Goal: Information Seeking & Learning: Learn about a topic

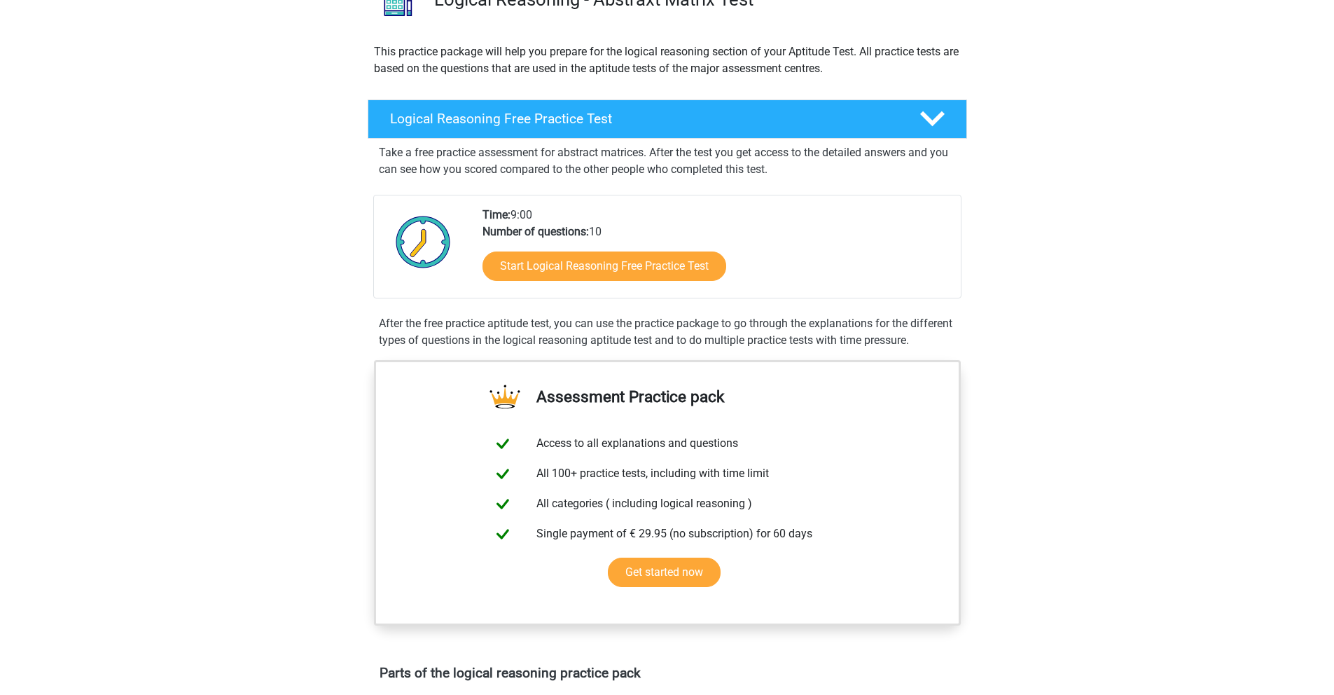
scroll to position [276, 0]
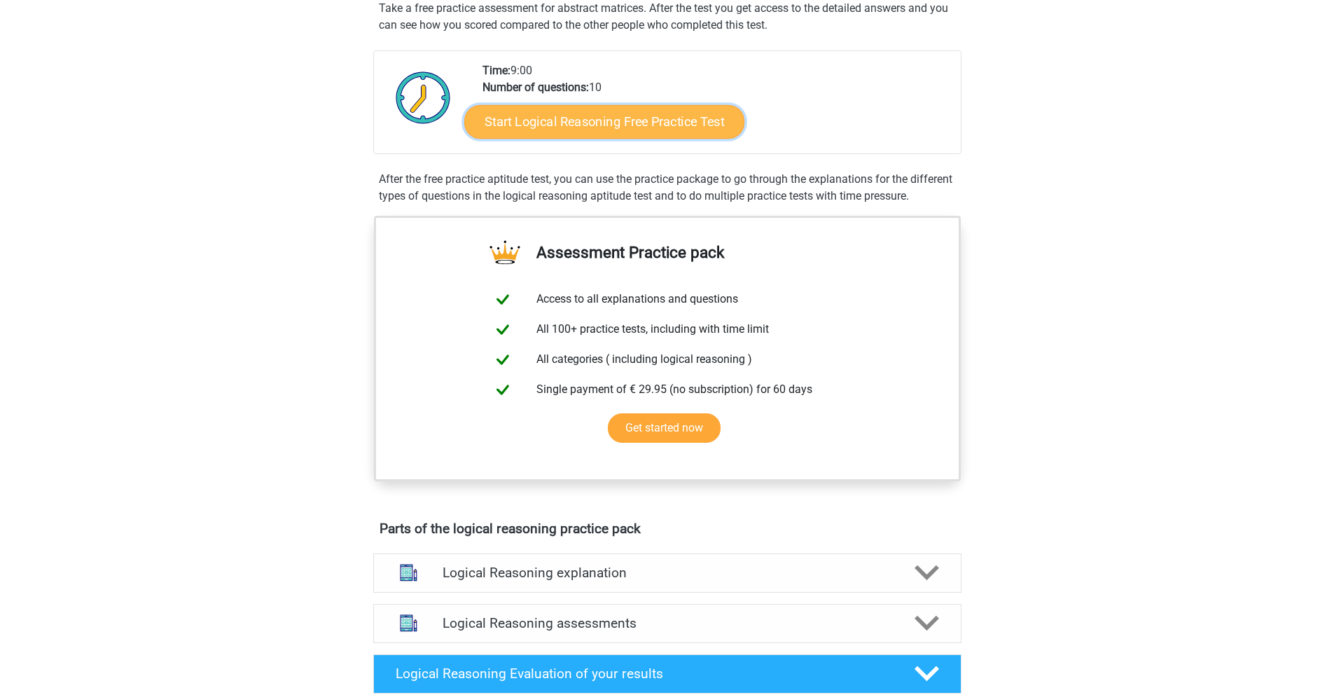
click at [635, 131] on link "Start Logical Reasoning Free Practice Test" at bounding box center [604, 121] width 280 height 34
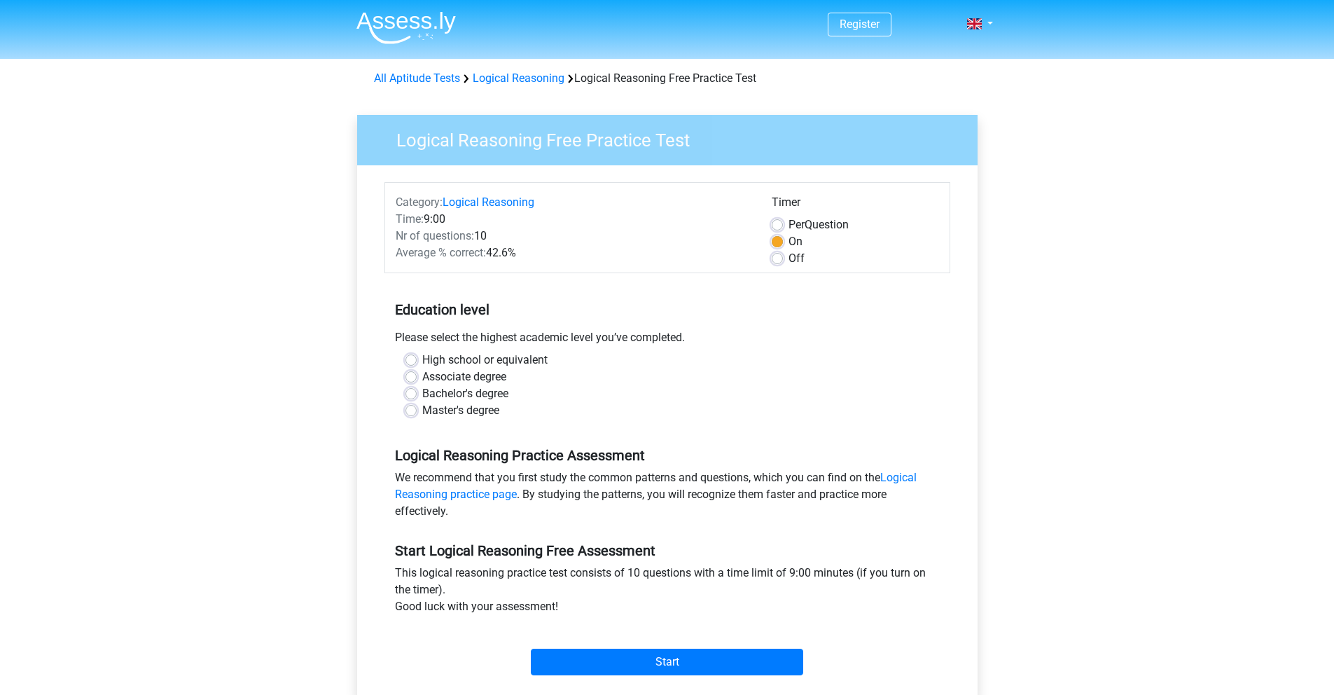
scroll to position [9, 0]
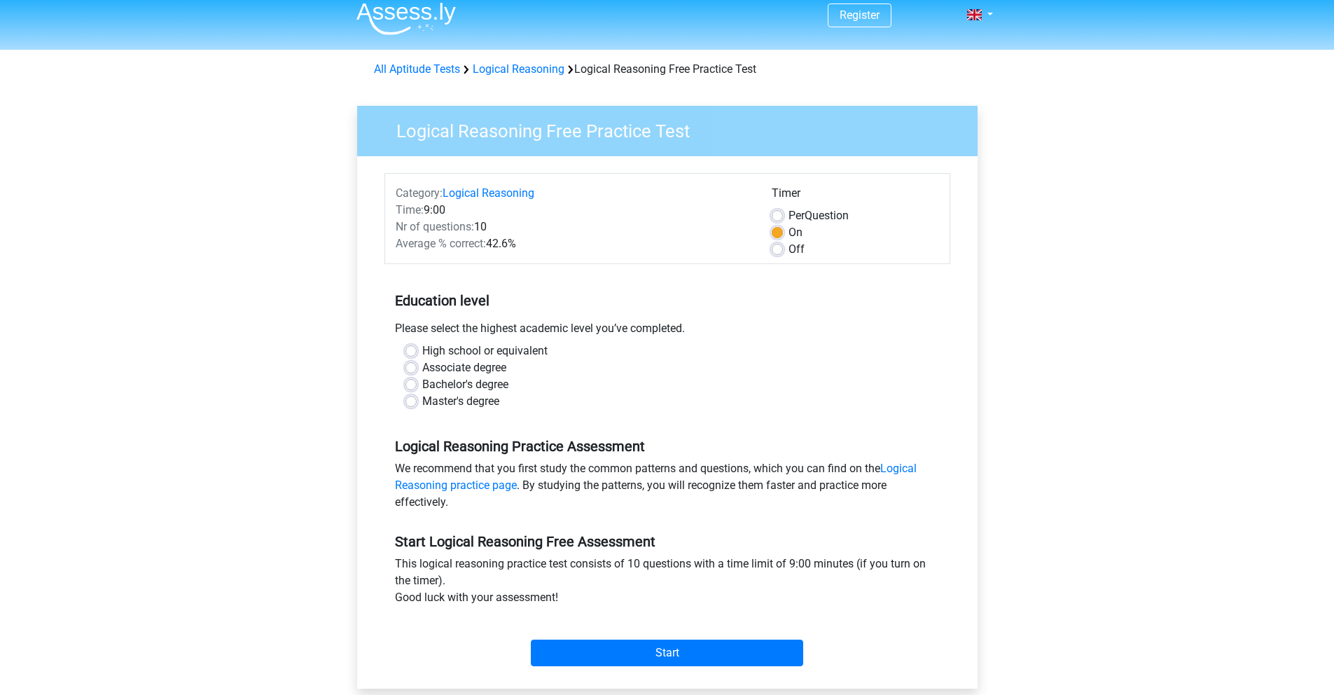
click at [464, 388] on label "Bachelor's degree" at bounding box center [465, 384] width 86 height 17
click at [417, 388] on input "Bachelor's degree" at bounding box center [410, 383] width 11 height 14
radio input "true"
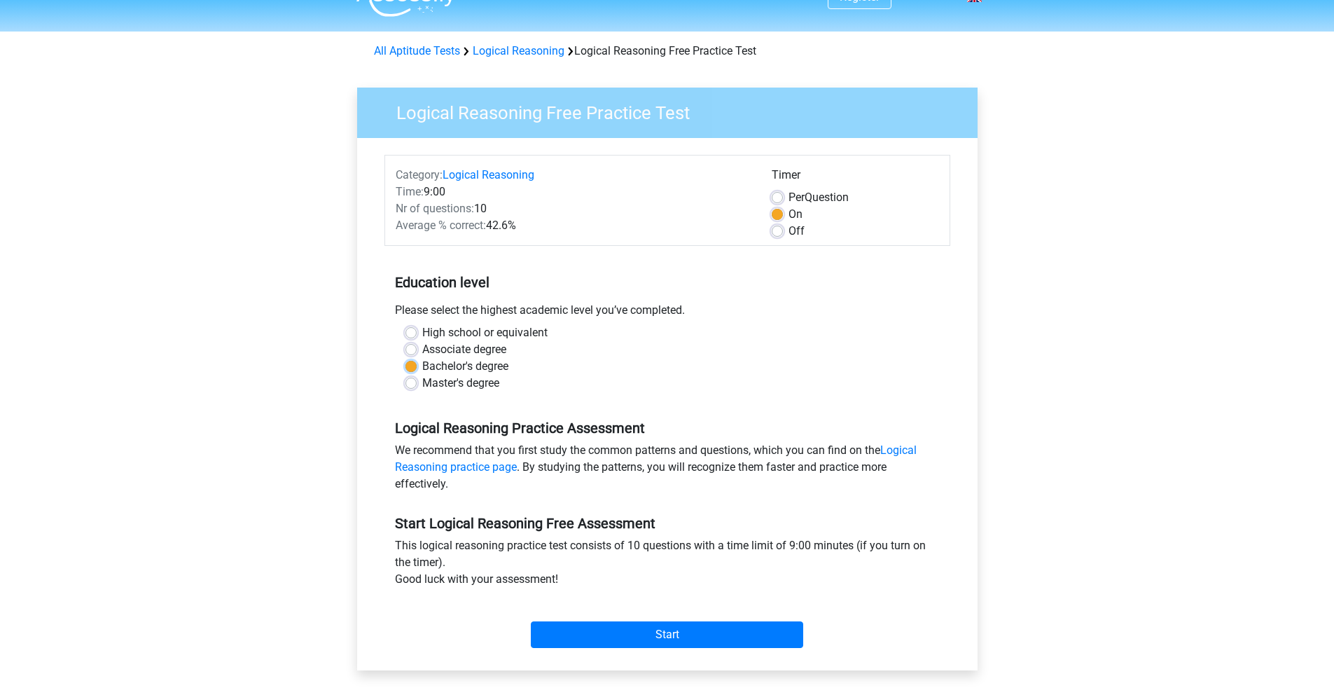
scroll to position [73, 0]
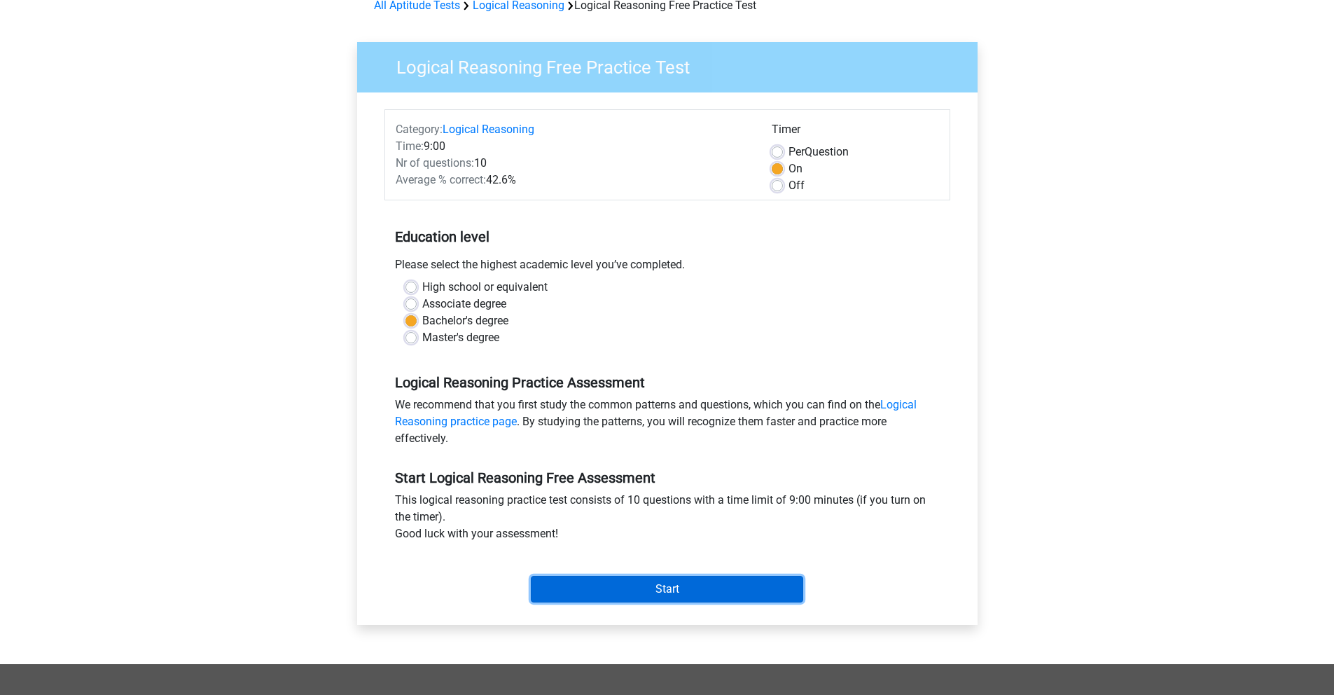
click at [605, 588] on input "Start" at bounding box center [667, 589] width 272 height 27
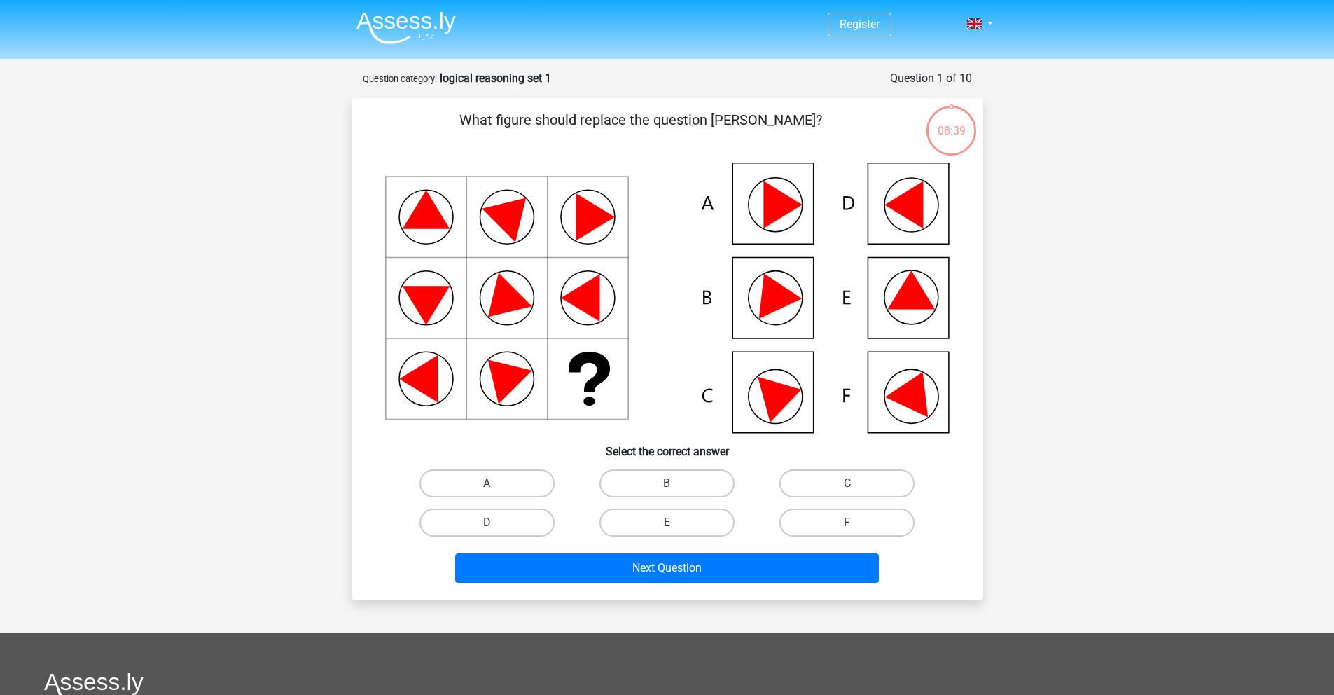
click at [770, 207] on icon at bounding box center [782, 205] width 39 height 48
click at [515, 487] on label "A" at bounding box center [486, 483] width 135 height 28
click at [496, 487] on input "A" at bounding box center [491, 487] width 9 height 9
radio input "true"
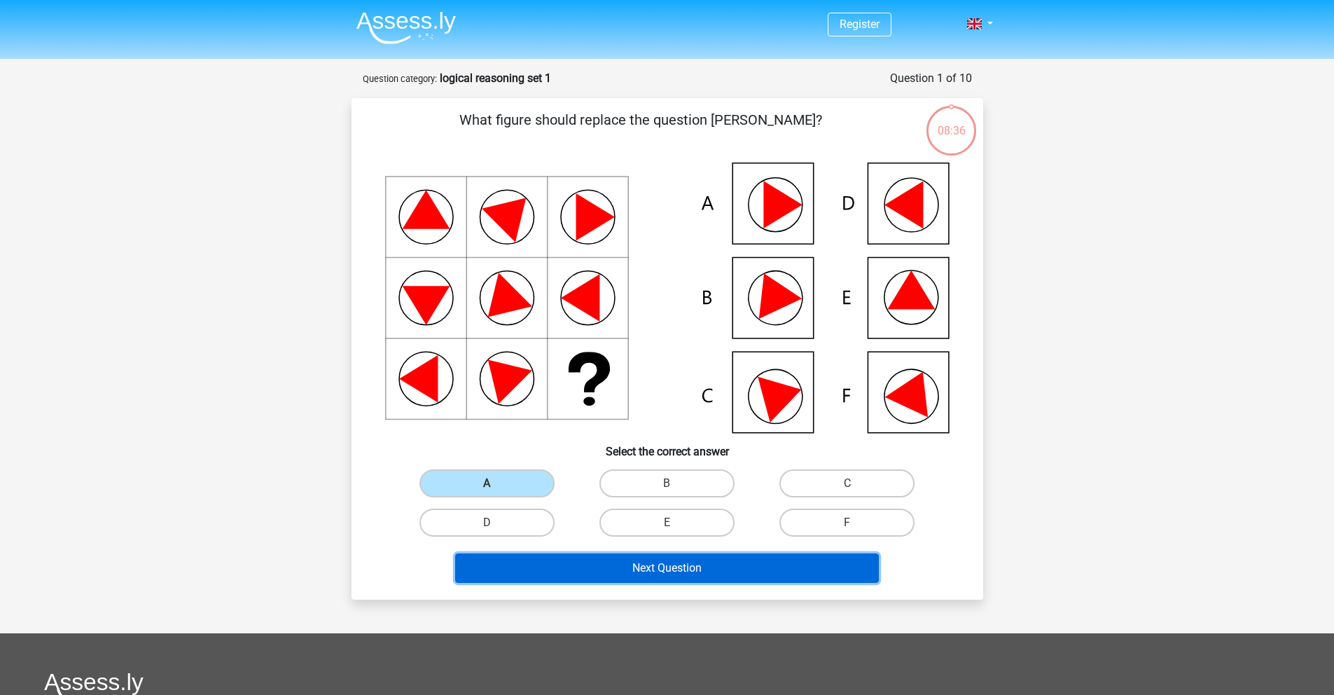
click at [562, 563] on button "Next Question" at bounding box center [667, 567] width 424 height 29
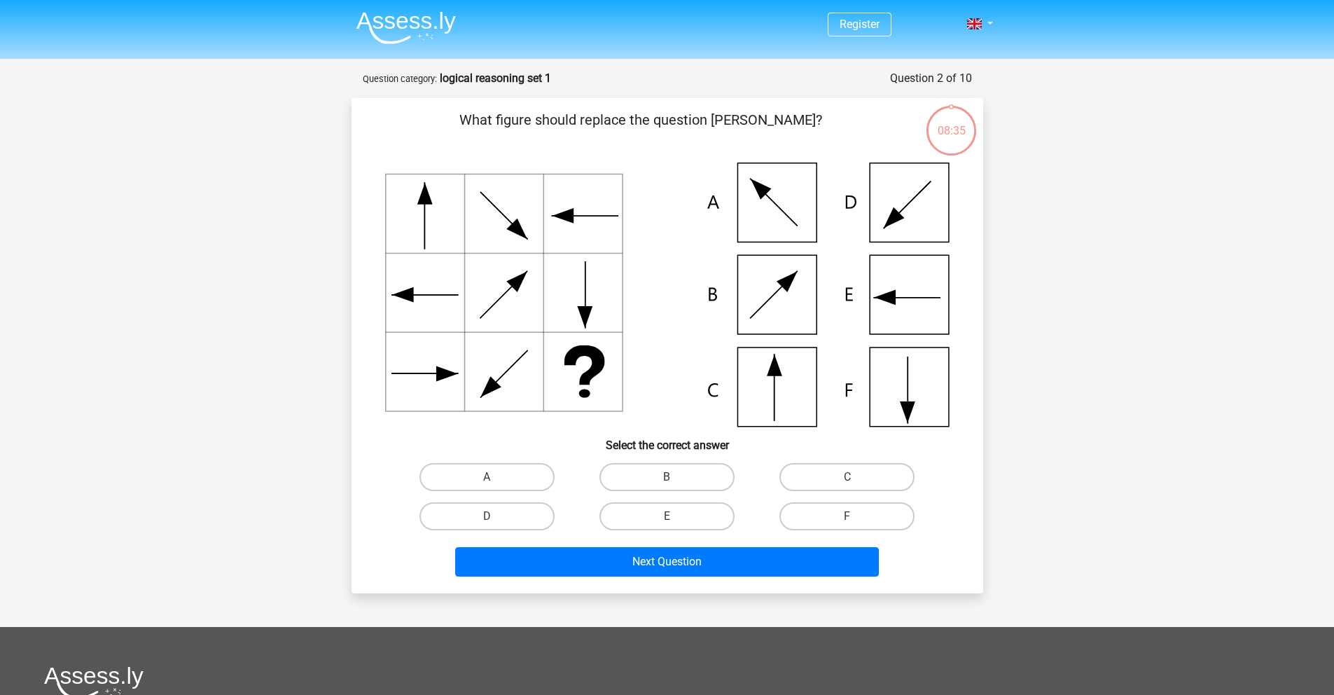
scroll to position [70, 0]
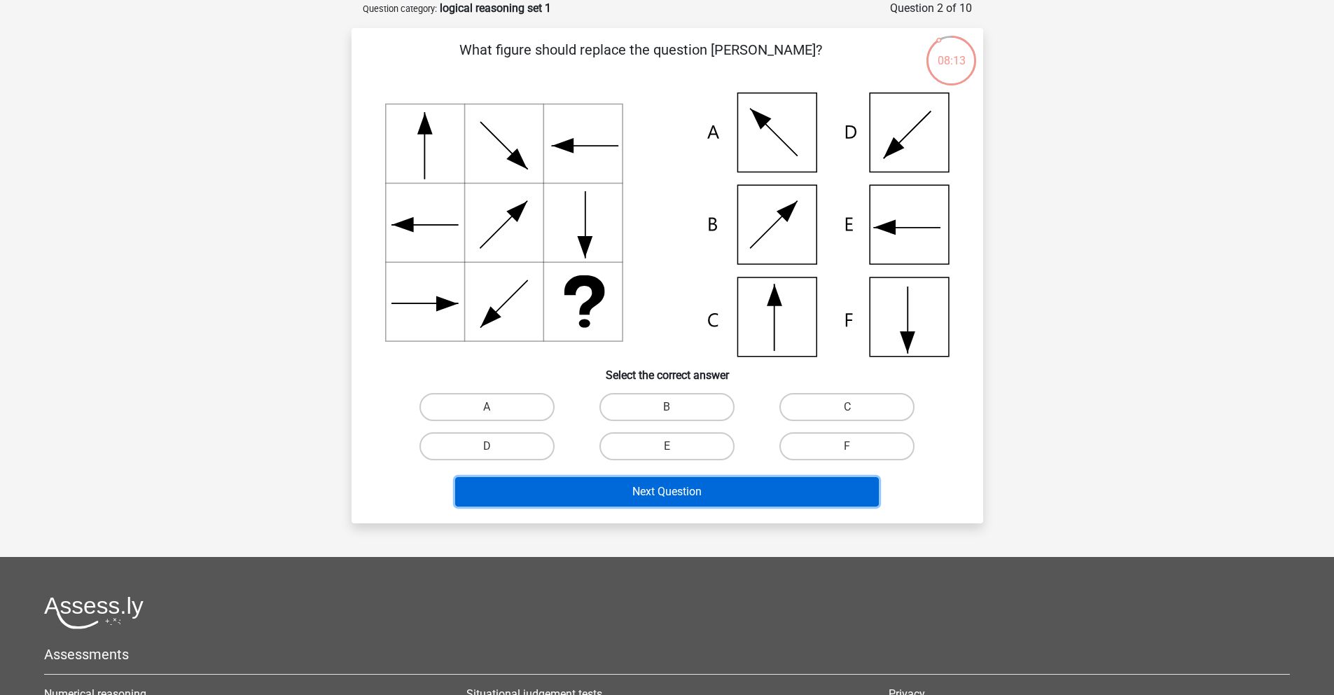
click at [632, 481] on button "Next Question" at bounding box center [667, 491] width 424 height 29
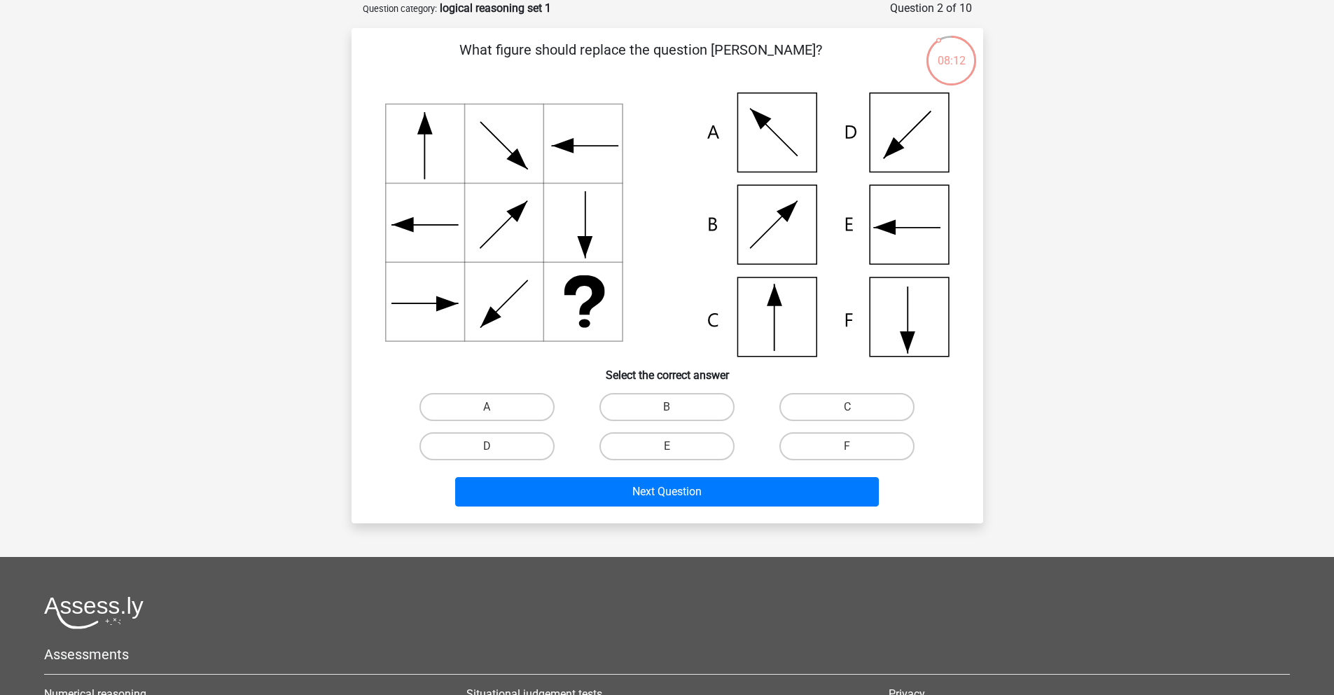
click at [587, 370] on h6 "Select the correct answer" at bounding box center [667, 369] width 587 height 25
click at [788, 235] on icon at bounding box center [667, 224] width 564 height 264
click at [628, 419] on div "B" at bounding box center [667, 406] width 180 height 39
click at [634, 411] on label "B" at bounding box center [666, 407] width 135 height 28
click at [667, 411] on input "B" at bounding box center [671, 411] width 9 height 9
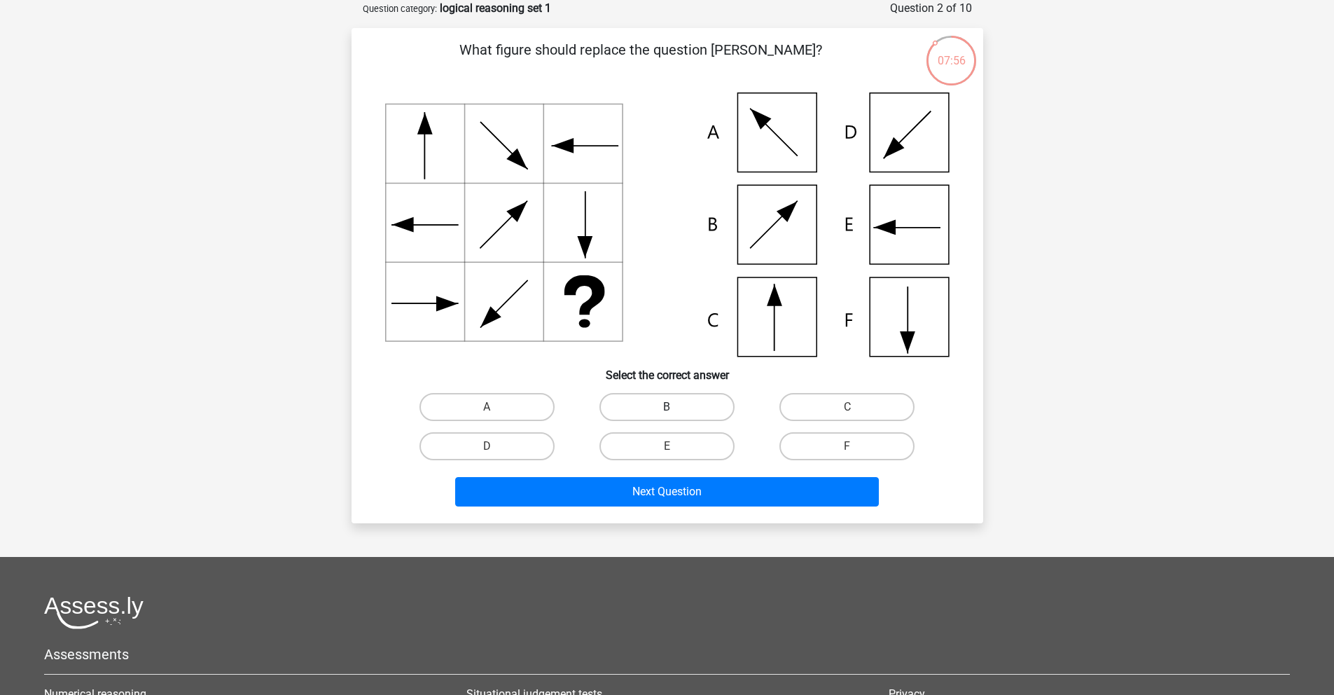
radio input "true"
click at [639, 518] on div "What figure should replace the question [PERSON_NAME]?" at bounding box center [668, 275] width 632 height 495
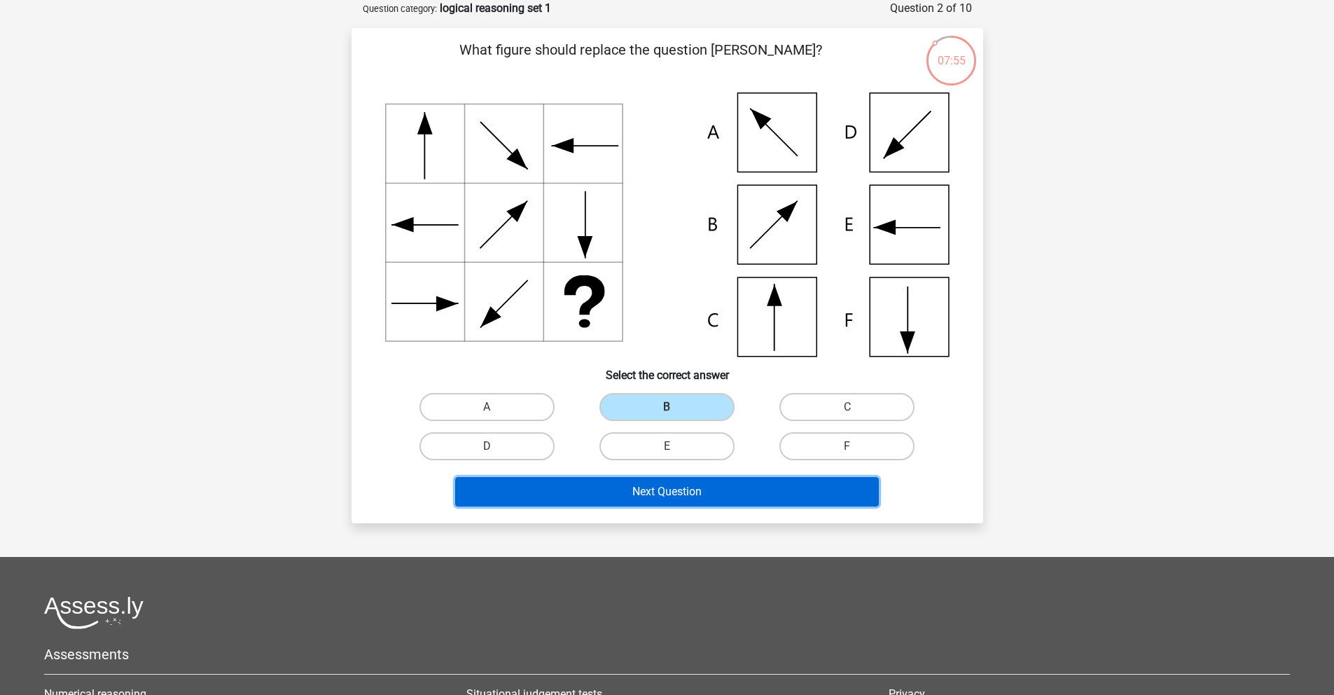
click at [641, 504] on button "Next Question" at bounding box center [667, 491] width 424 height 29
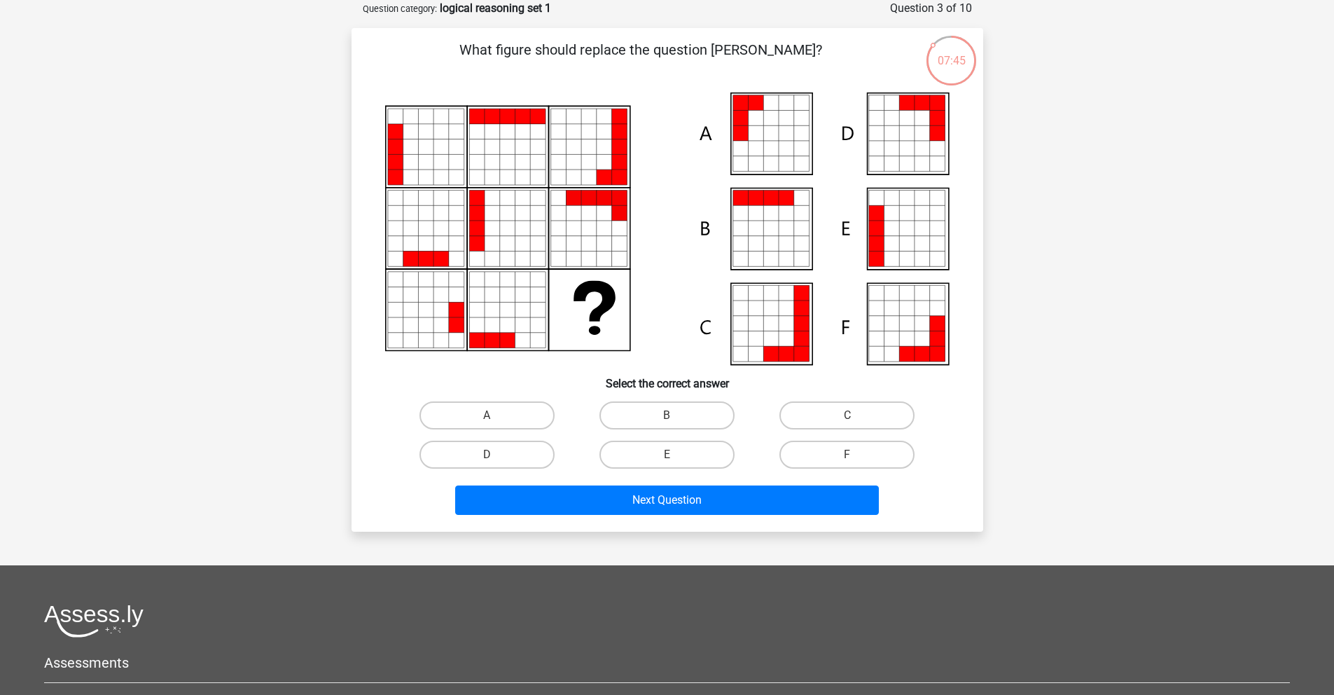
click at [877, 251] on icon at bounding box center [875, 258] width 15 height 15
click at [667, 445] on label "E" at bounding box center [666, 454] width 135 height 28
click at [667, 454] on input "E" at bounding box center [671, 458] width 9 height 9
radio input "true"
click at [663, 517] on div "Next Question" at bounding box center [667, 502] width 541 height 35
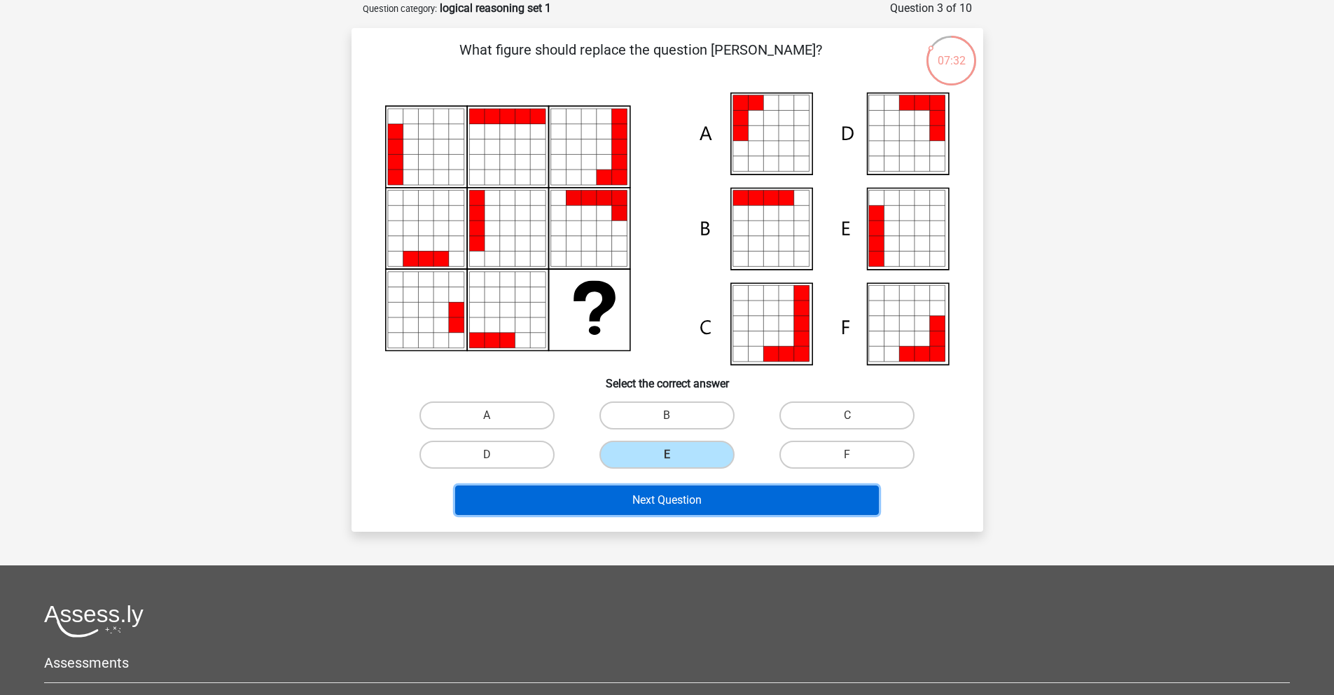
click at [669, 503] on button "Next Question" at bounding box center [667, 499] width 424 height 29
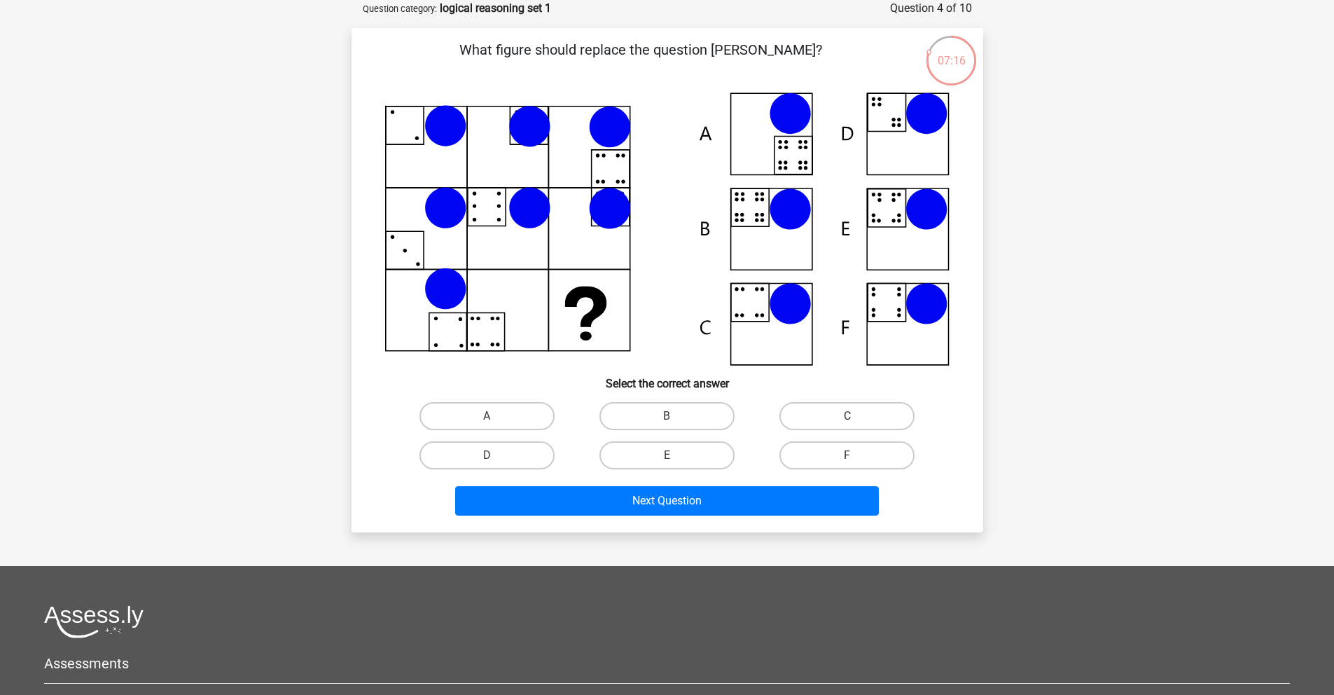
click at [893, 221] on icon at bounding box center [893, 221] width 4 height 4
click at [658, 466] on label "E" at bounding box center [666, 455] width 135 height 28
click at [667, 464] on input "E" at bounding box center [671, 459] width 9 height 9
radio input "true"
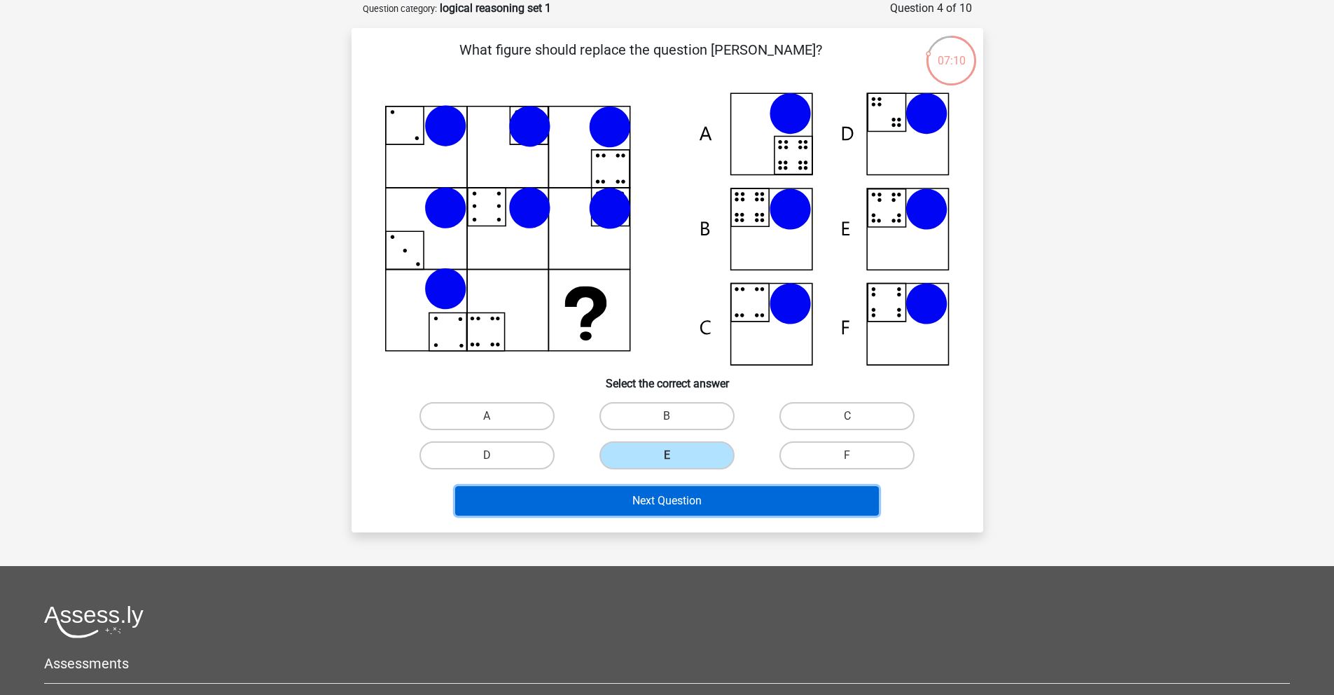
drag, startPoint x: 623, startPoint y: 495, endPoint x: 628, endPoint y: 508, distance: 14.2
click at [625, 503] on button "Next Question" at bounding box center [667, 500] width 424 height 29
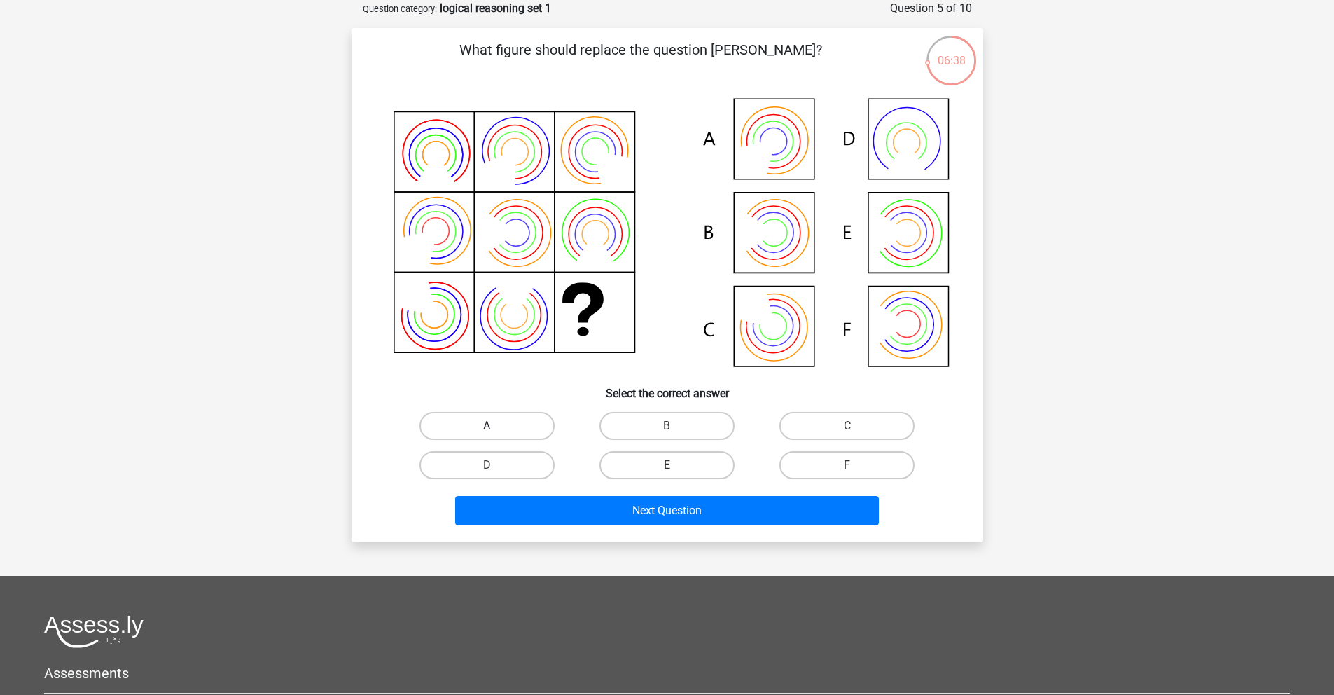
click at [499, 435] on label "A" at bounding box center [486, 426] width 135 height 28
click at [496, 435] on input "A" at bounding box center [491, 430] width 9 height 9
radio input "true"
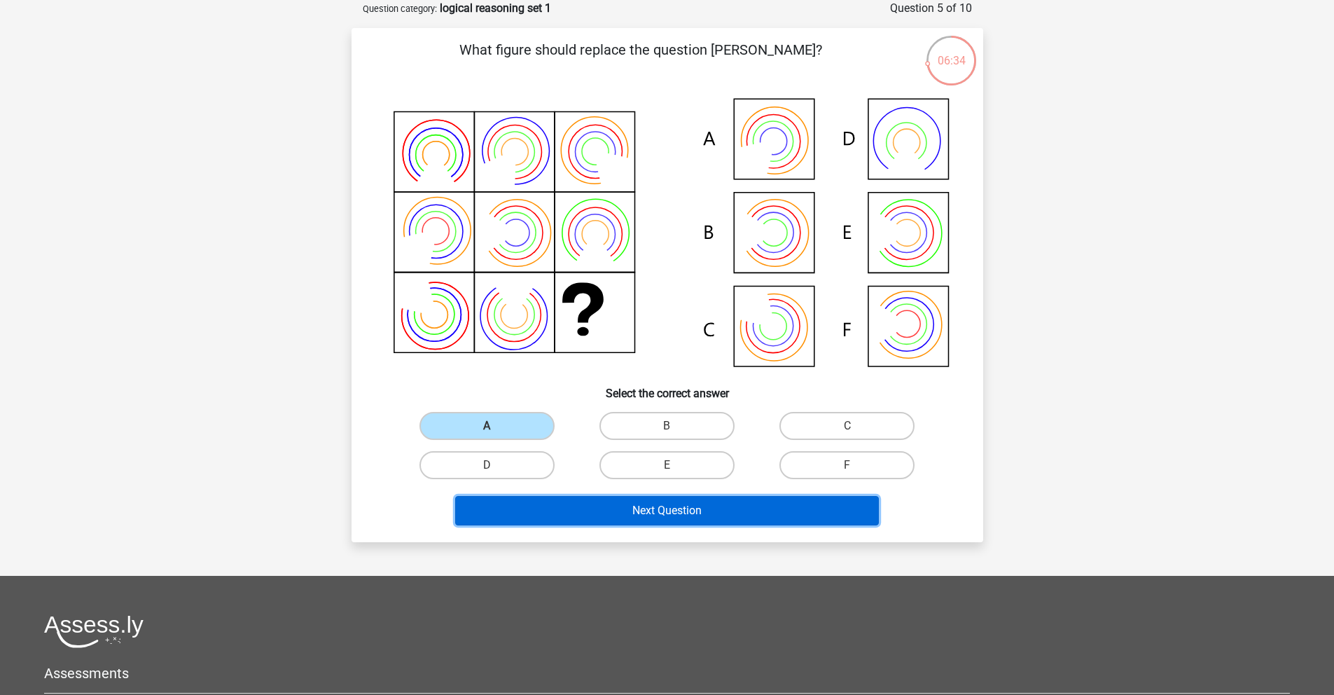
click at [636, 510] on button "Next Question" at bounding box center [667, 510] width 424 height 29
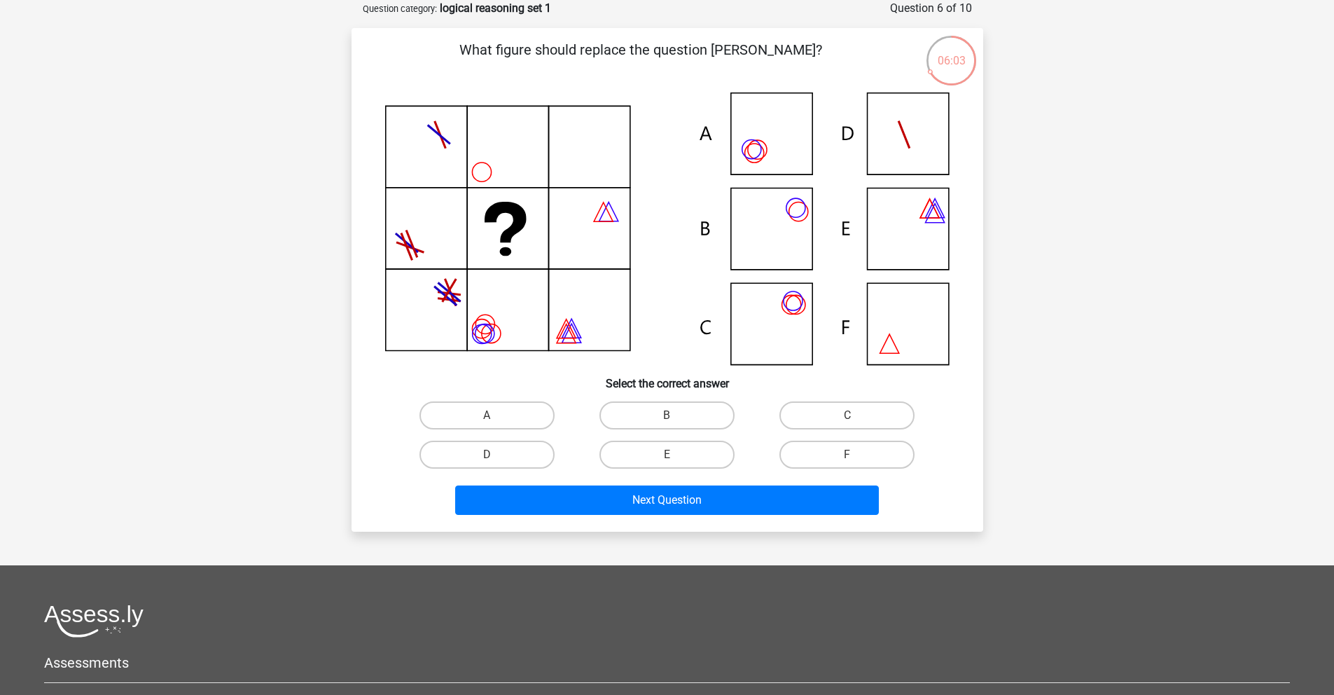
click at [768, 218] on icon at bounding box center [667, 228] width 564 height 272
click at [651, 414] on label "B" at bounding box center [666, 415] width 135 height 28
click at [667, 415] on input "B" at bounding box center [671, 419] width 9 height 9
radio input "true"
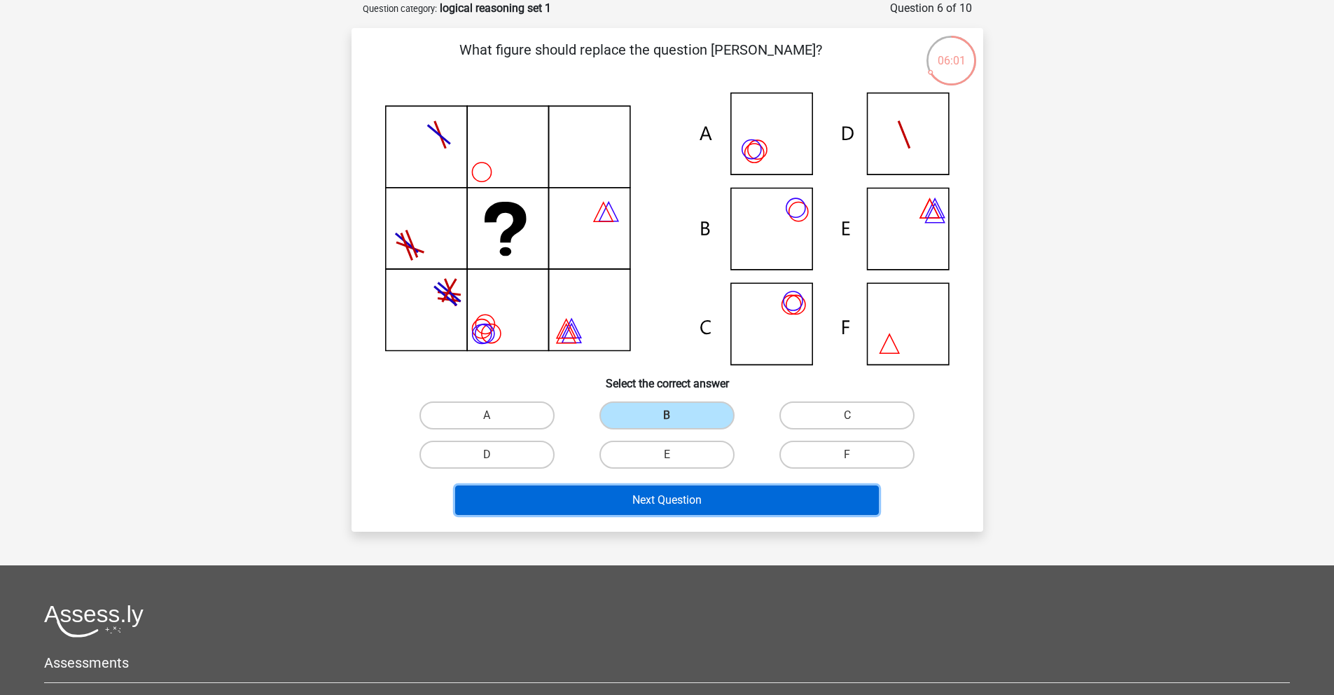
click at [634, 501] on button "Next Question" at bounding box center [667, 499] width 424 height 29
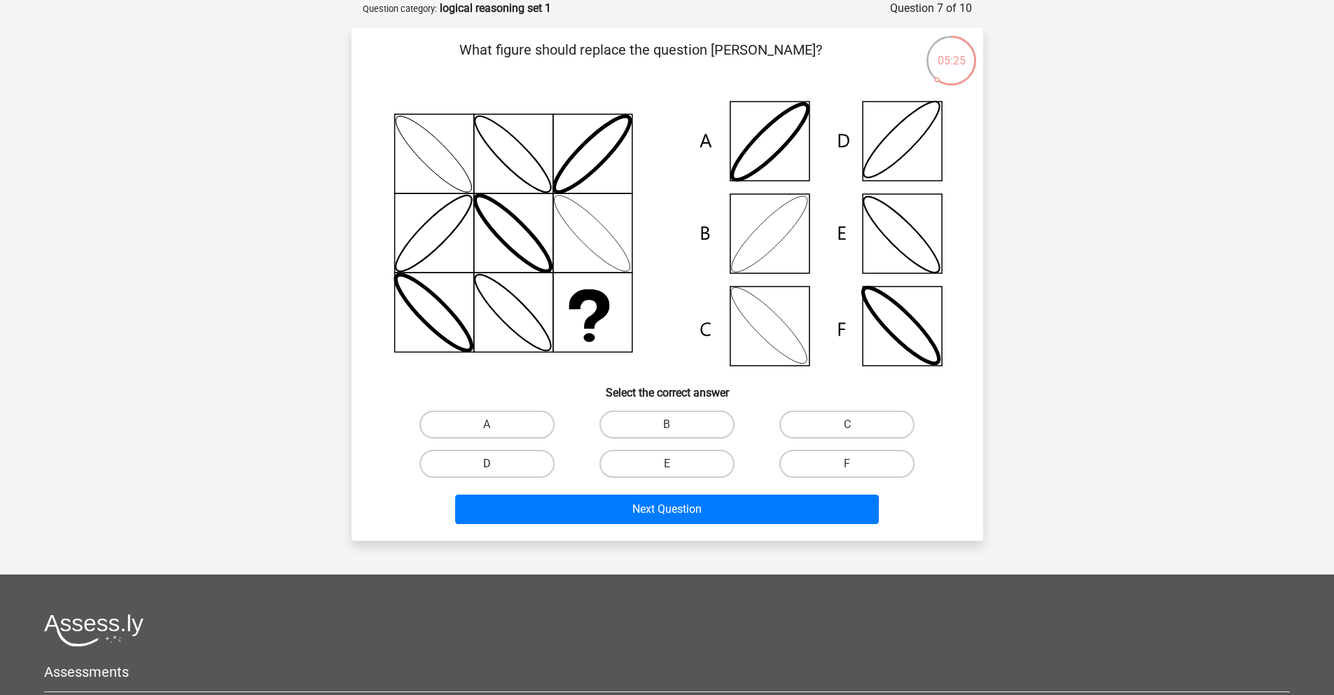
click at [516, 456] on label "D" at bounding box center [486, 464] width 135 height 28
click at [496, 464] on input "D" at bounding box center [491, 468] width 9 height 9
radio input "true"
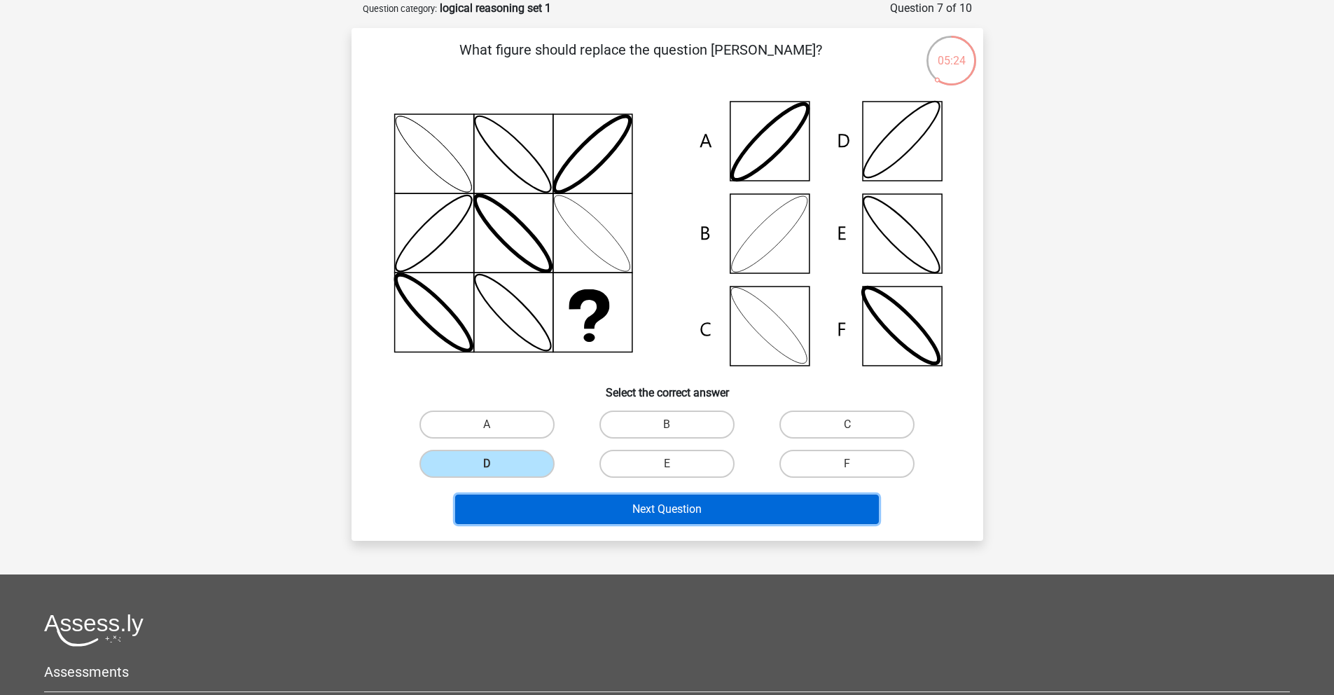
click at [571, 503] on button "Next Question" at bounding box center [667, 508] width 424 height 29
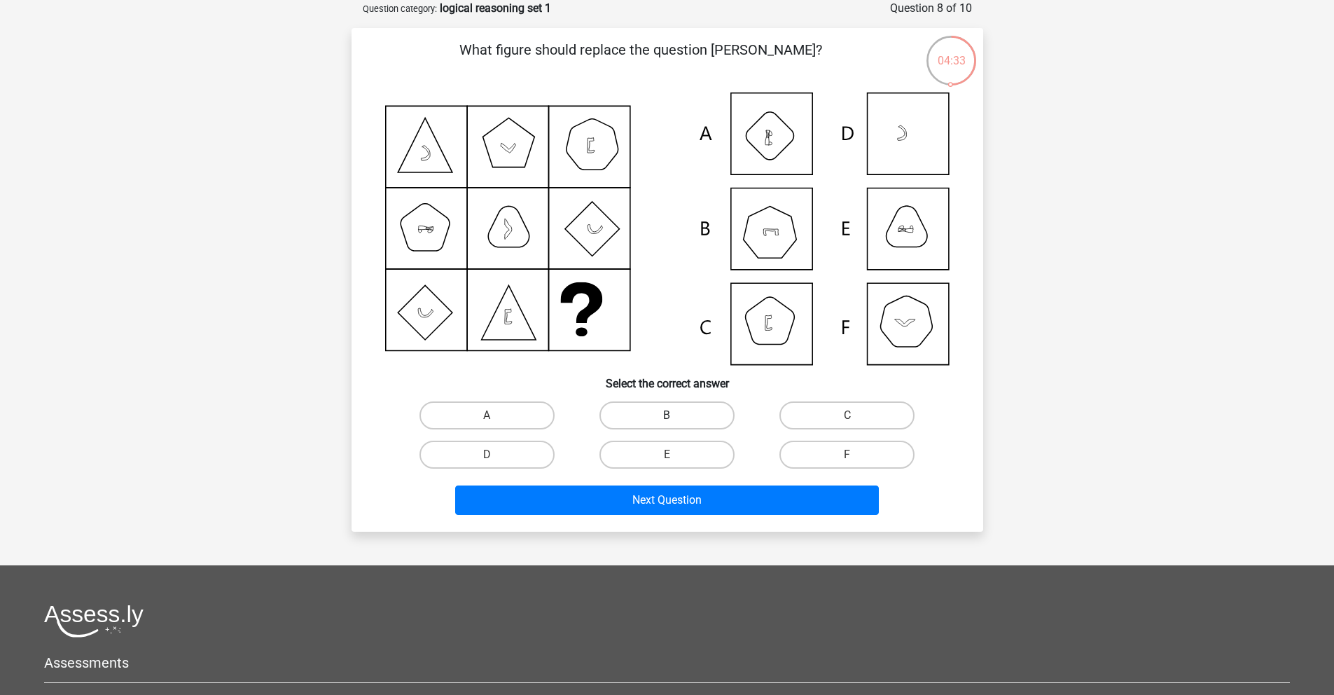
click at [640, 408] on label "B" at bounding box center [666, 415] width 135 height 28
click at [667, 415] on input "B" at bounding box center [671, 419] width 9 height 9
radio input "true"
click at [630, 515] on div "Next Question" at bounding box center [667, 502] width 541 height 35
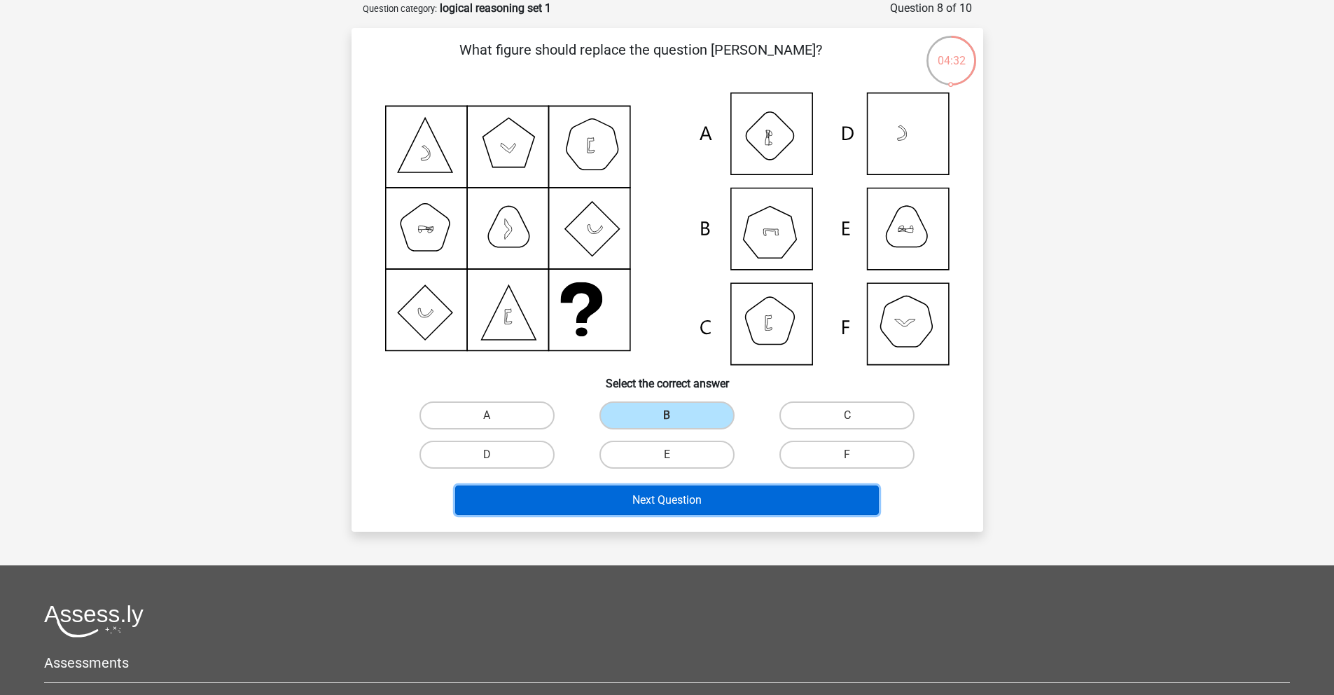
click at [632, 506] on button "Next Question" at bounding box center [667, 499] width 424 height 29
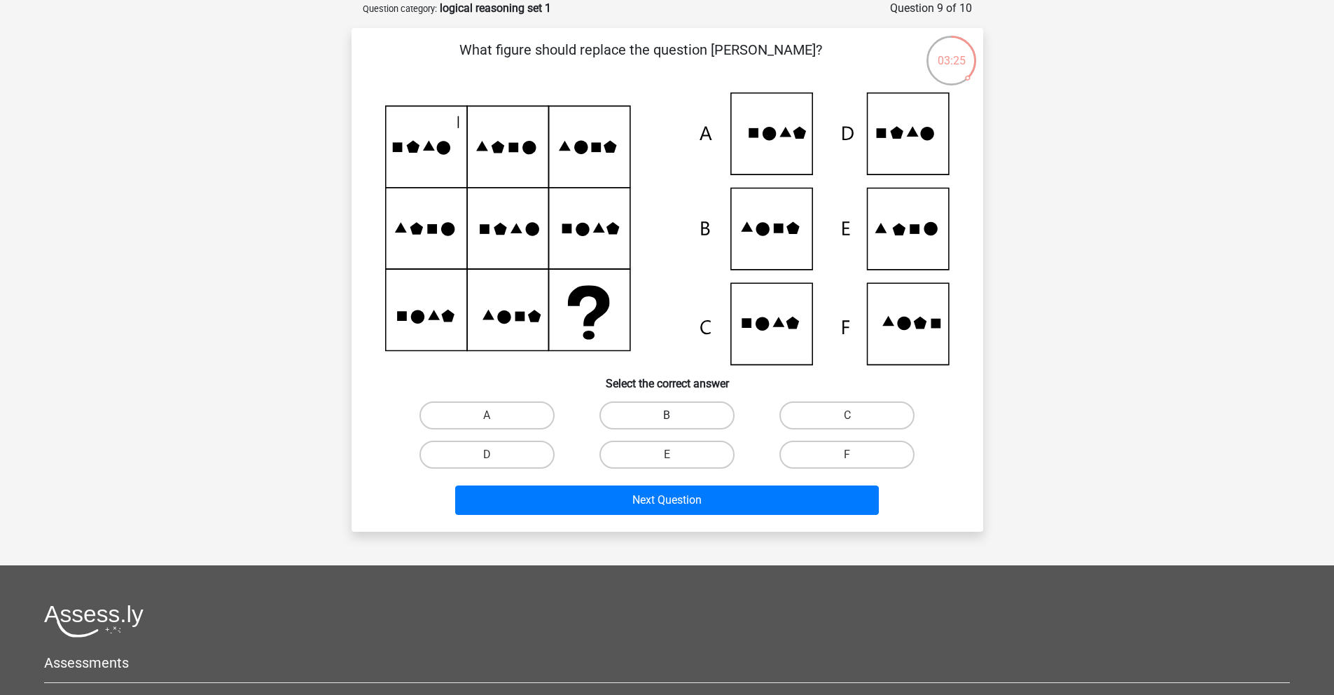
click at [662, 413] on label "B" at bounding box center [666, 415] width 135 height 28
click at [667, 415] on input "B" at bounding box center [671, 419] width 9 height 9
radio input "true"
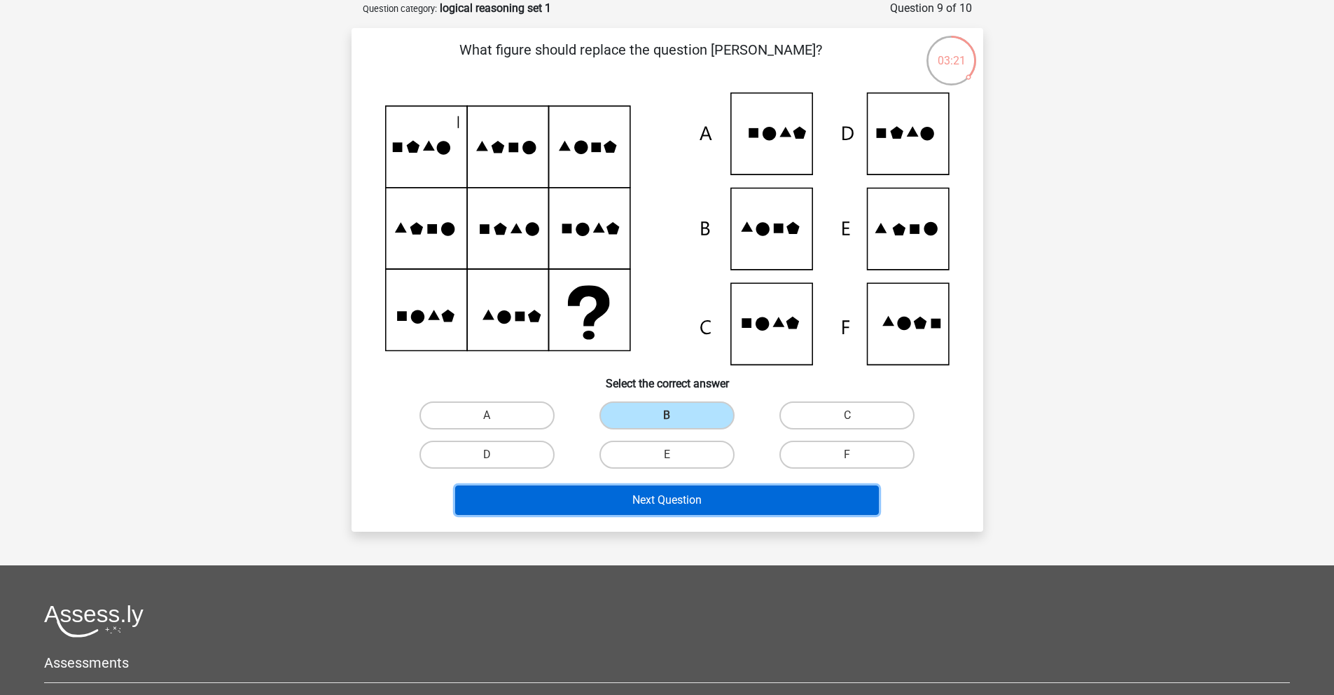
click at [656, 506] on button "Next Question" at bounding box center [667, 499] width 424 height 29
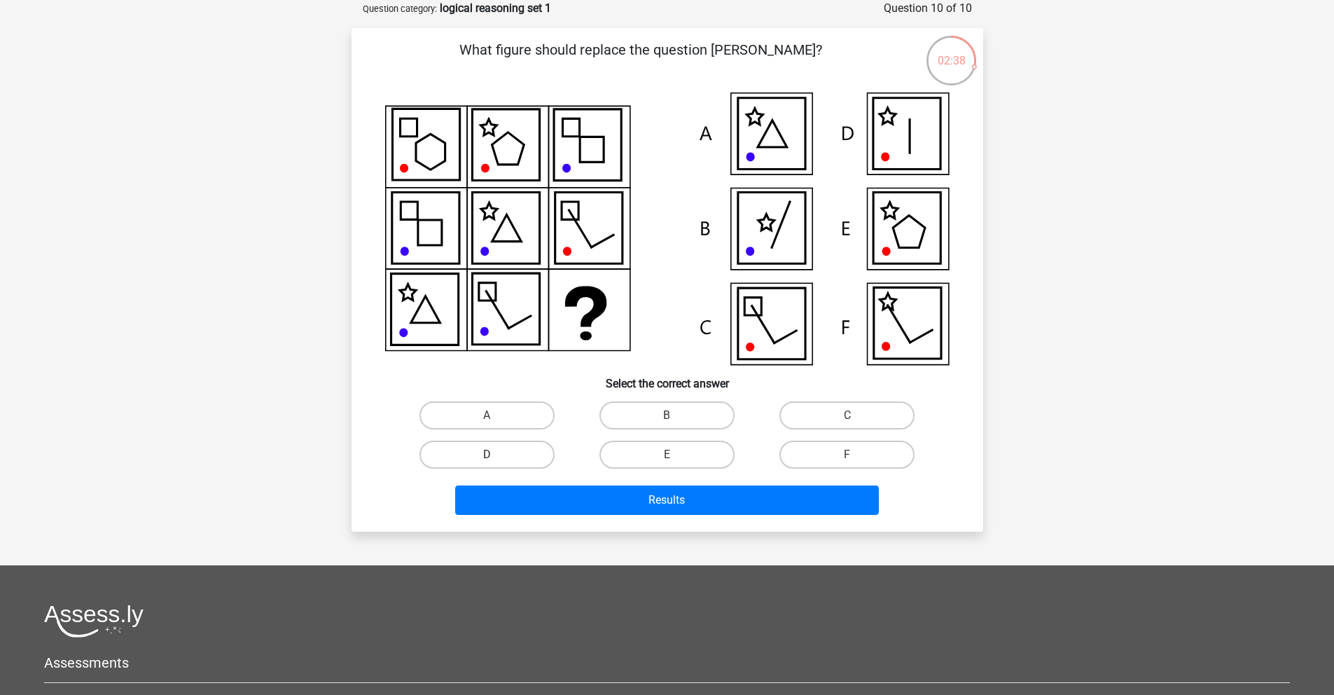
click at [542, 461] on label "D" at bounding box center [486, 454] width 135 height 28
click at [496, 461] on input "D" at bounding box center [491, 458] width 9 height 9
radio input "true"
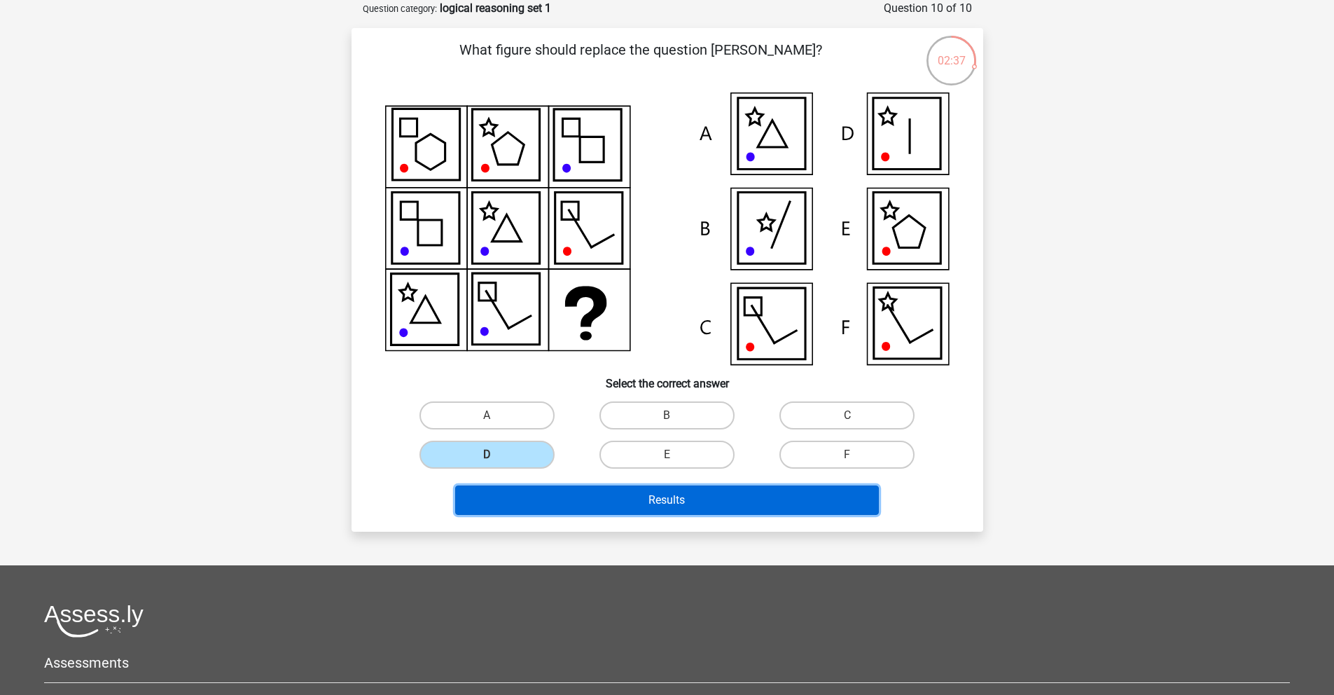
click at [613, 501] on button "Results" at bounding box center [667, 499] width 424 height 29
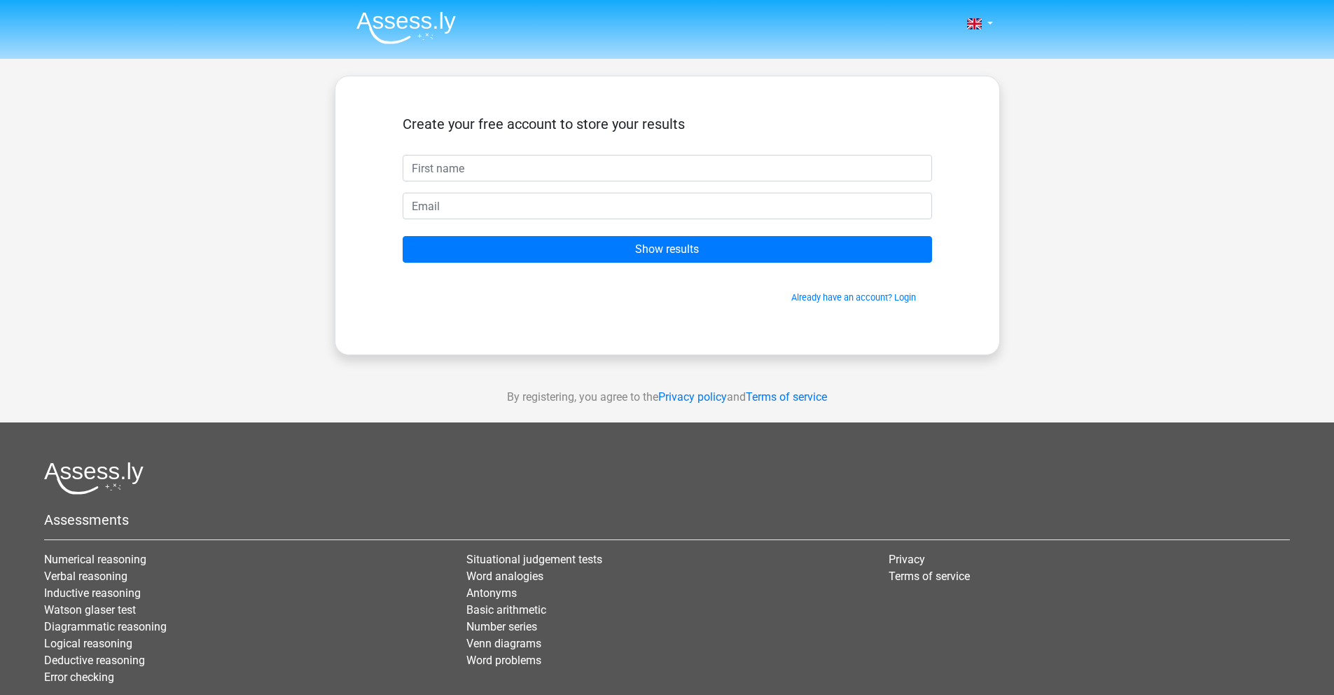
click at [553, 180] on input "text" at bounding box center [667, 168] width 529 height 27
click at [415, 143] on div "Create your free account to store your results" at bounding box center [667, 135] width 529 height 39
click at [429, 183] on form "Create your free account to store your results Show results Already have an acc…" at bounding box center [667, 210] width 529 height 188
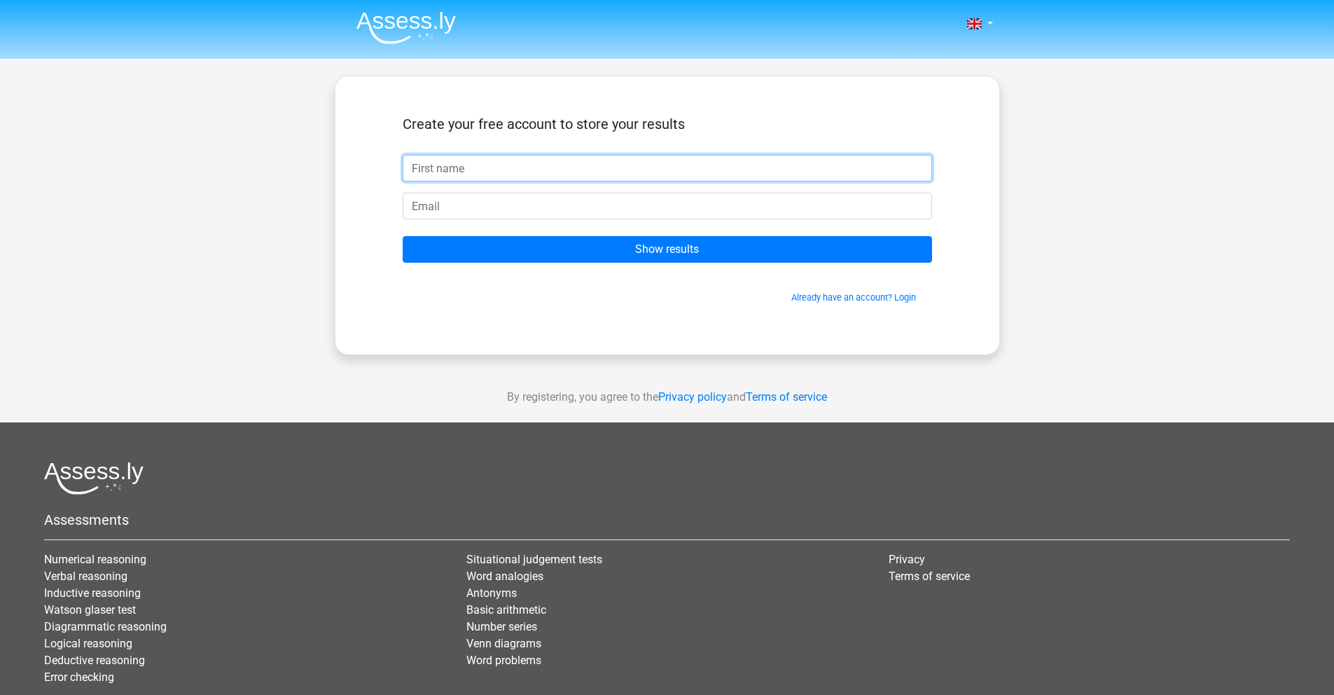
click at [430, 172] on input "text" at bounding box center [667, 168] width 529 height 27
type input "Paul"
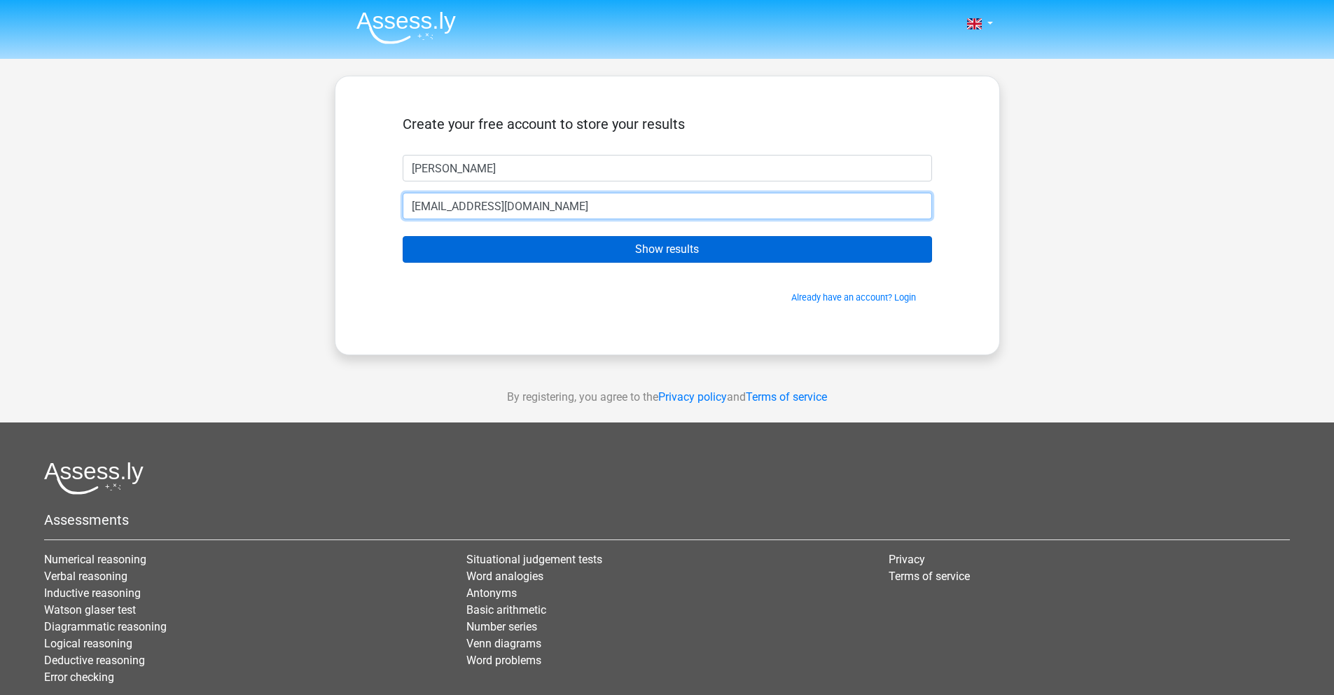
type input "paulinasmith@gmail.com"
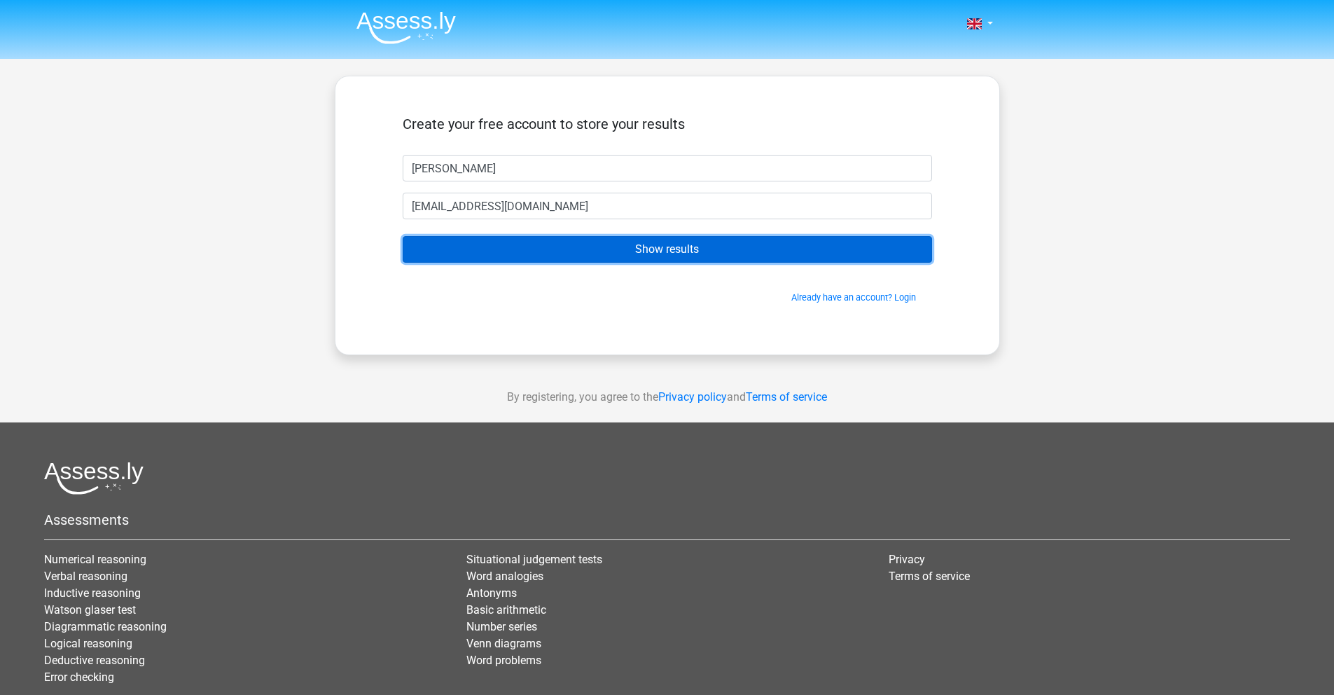
click at [529, 256] on input "Show results" at bounding box center [667, 249] width 529 height 27
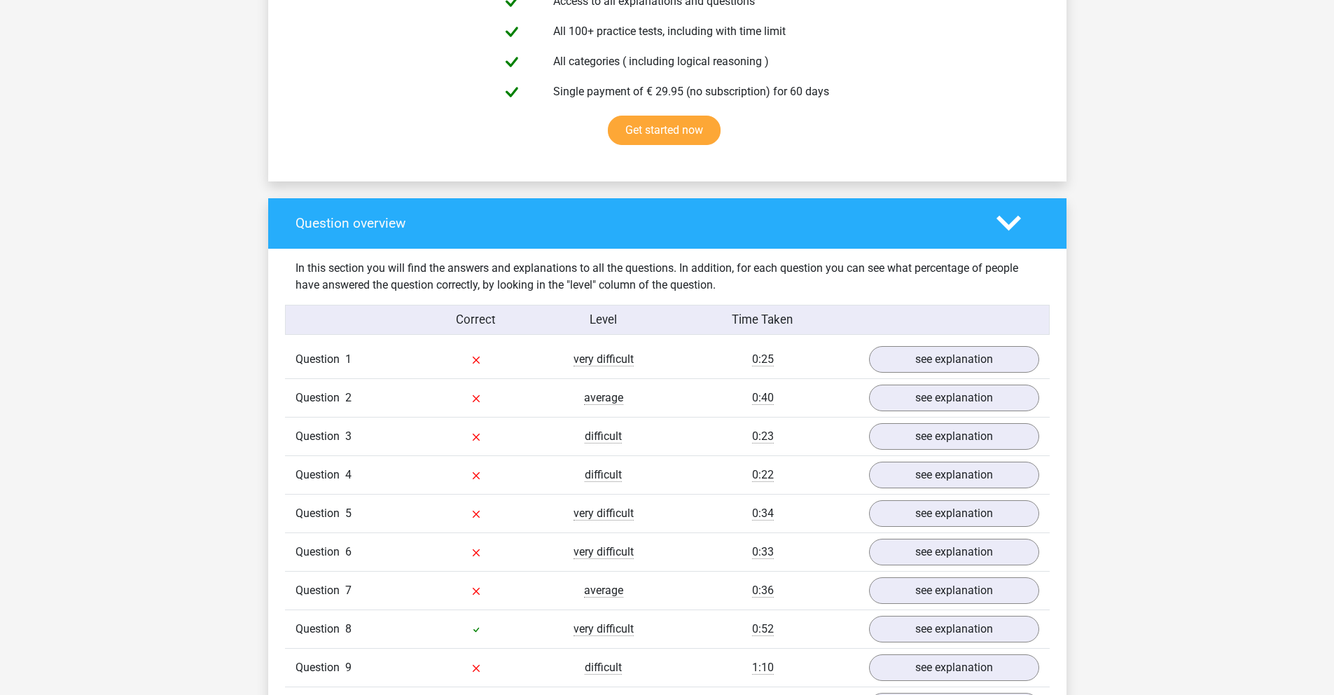
scroll to position [1080, 0]
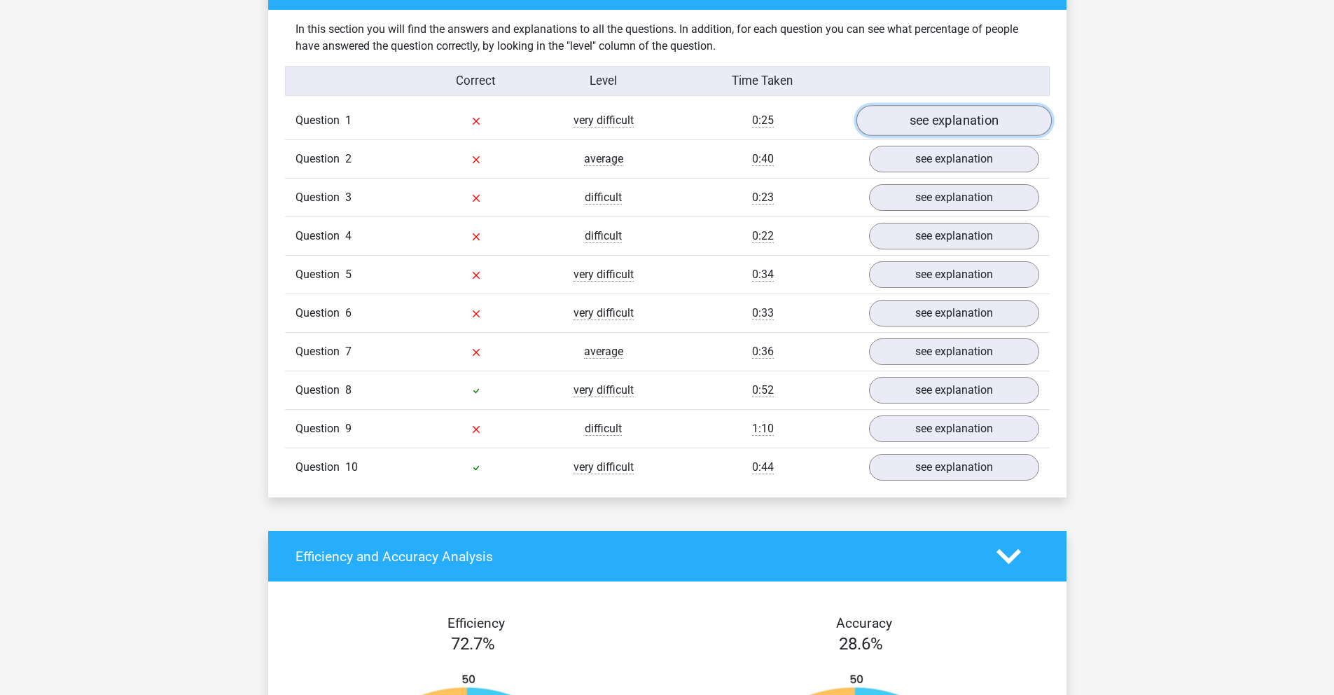
click at [931, 120] on link "see explanation" at bounding box center [953, 120] width 195 height 31
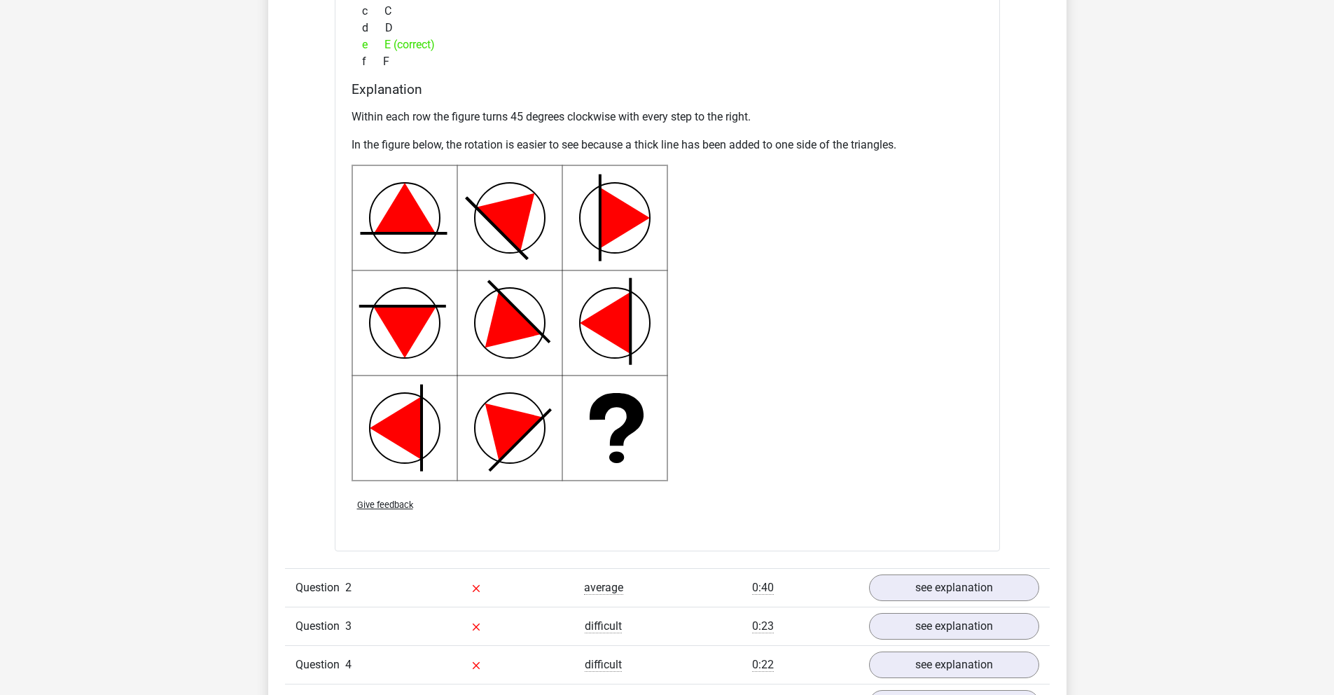
scroll to position [1628, 0]
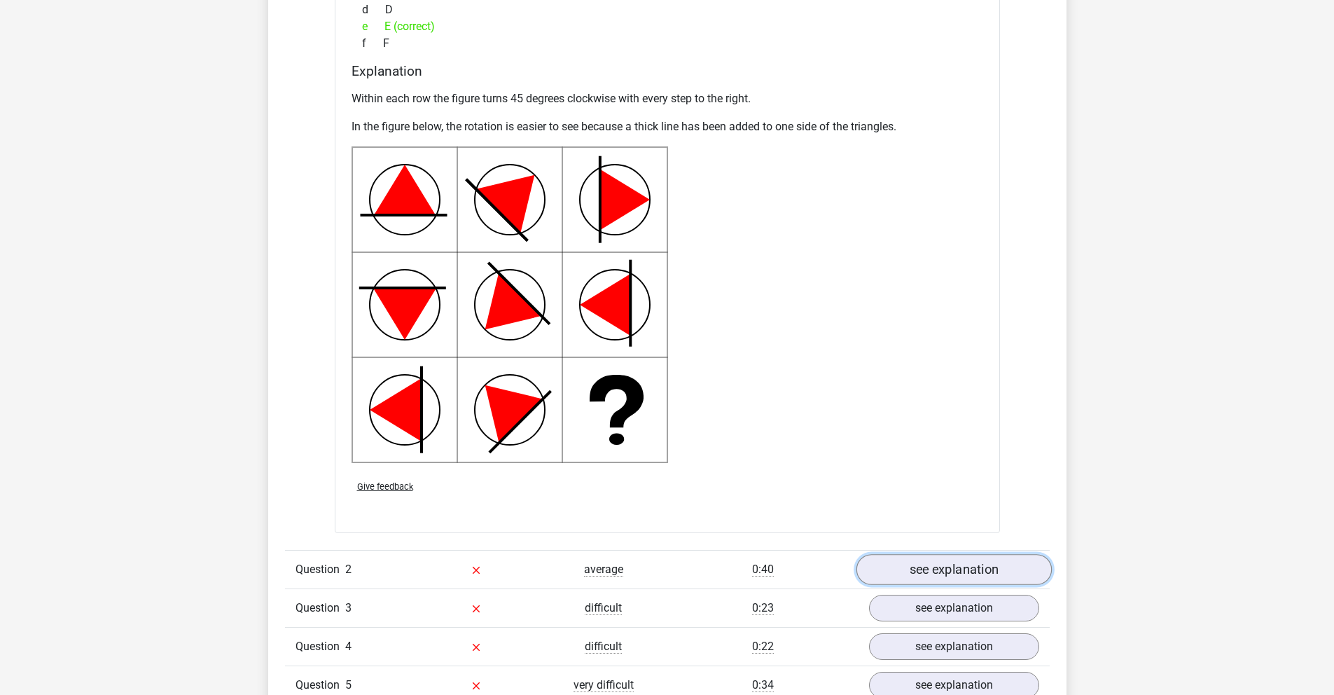
click at [913, 571] on link "see explanation" at bounding box center [953, 569] width 195 height 31
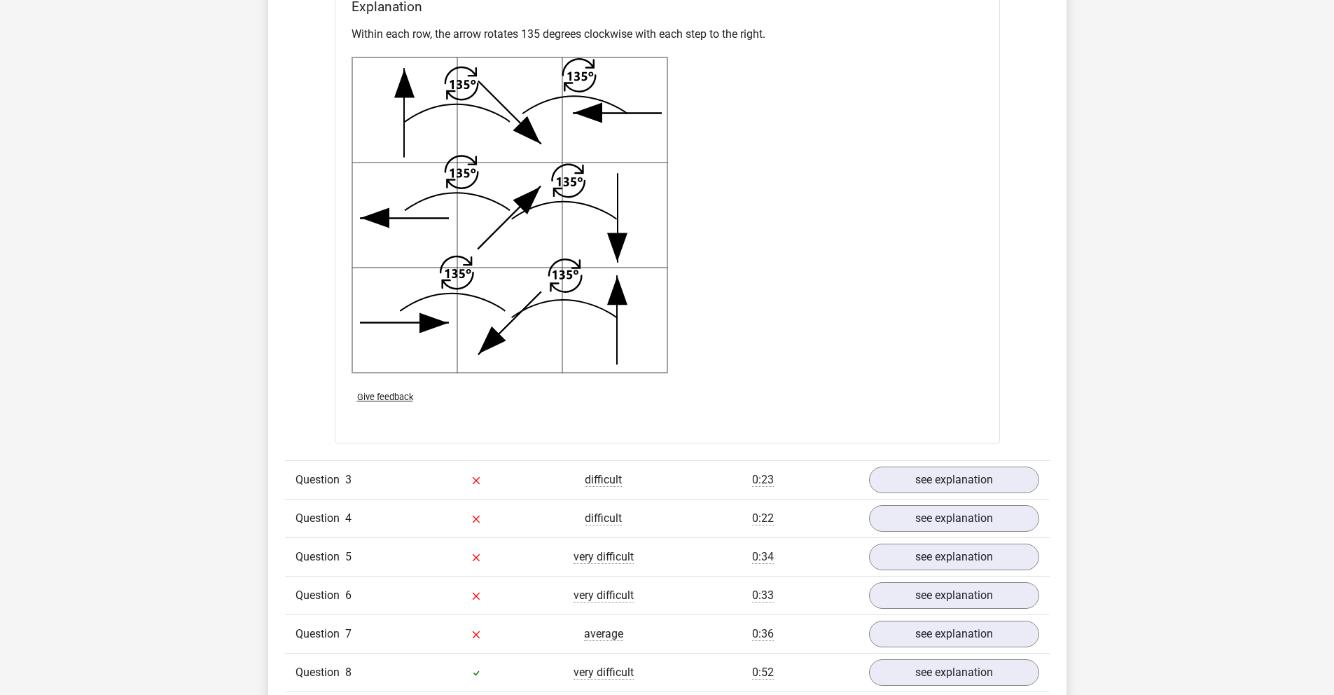
scroll to position [2755, 0]
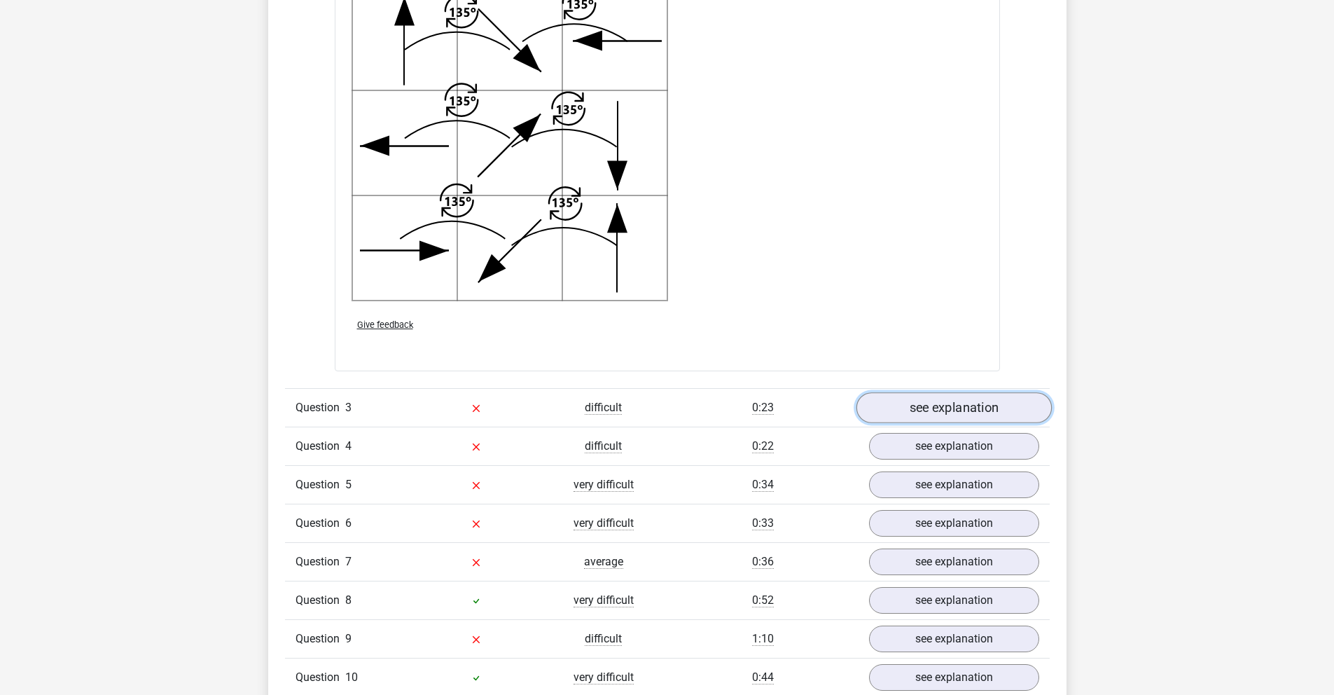
click at [964, 413] on link "see explanation" at bounding box center [953, 407] width 195 height 31
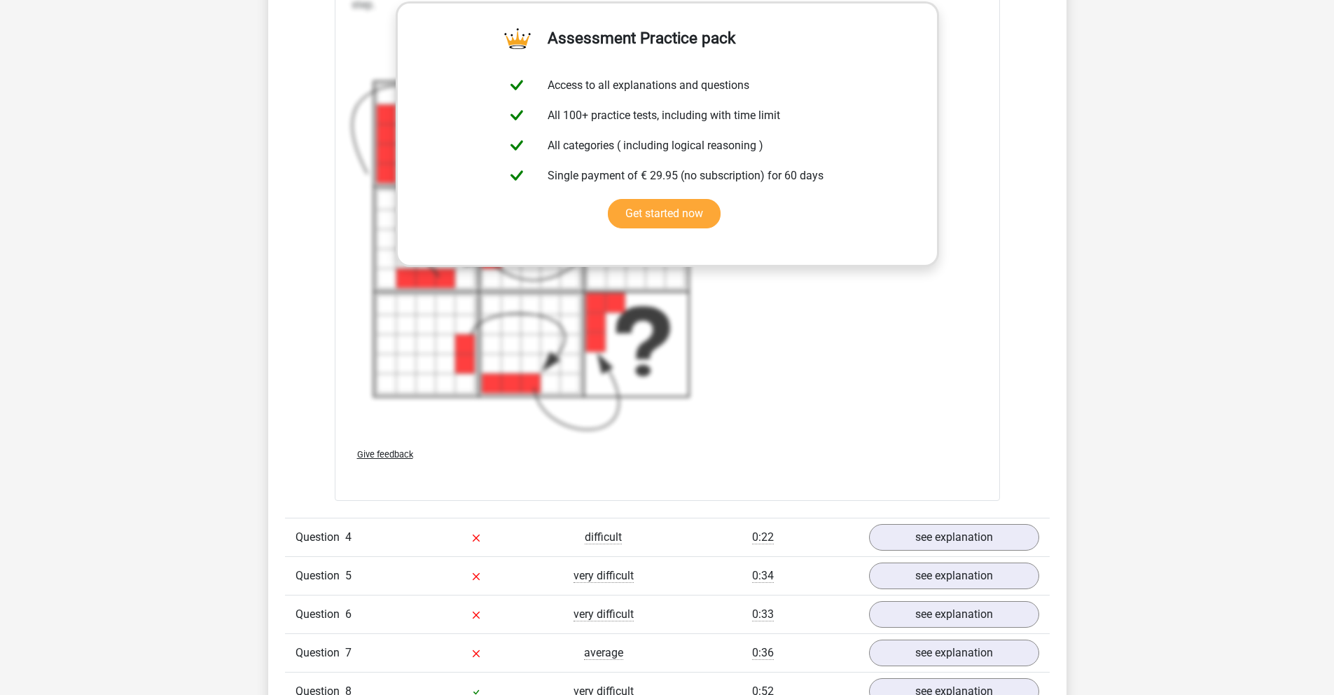
scroll to position [3867, 0]
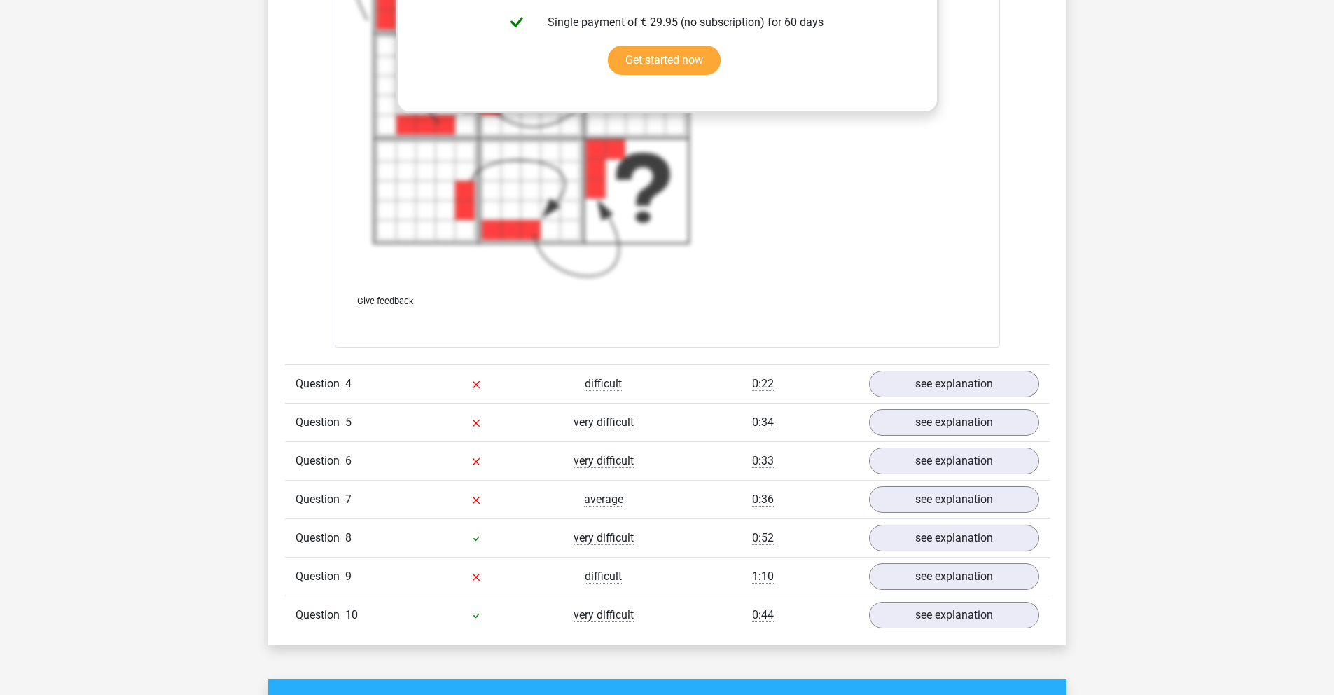
click at [962, 371] on link "see explanation" at bounding box center [953, 384] width 195 height 31
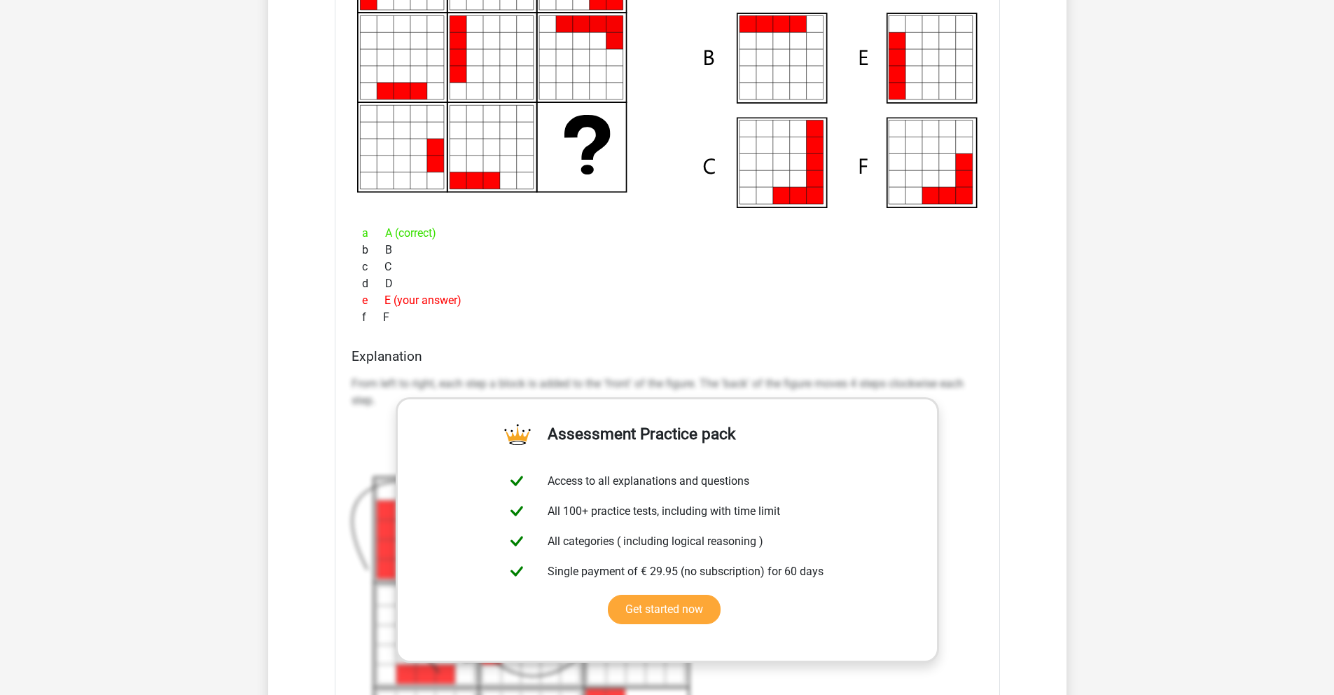
scroll to position [3094, 0]
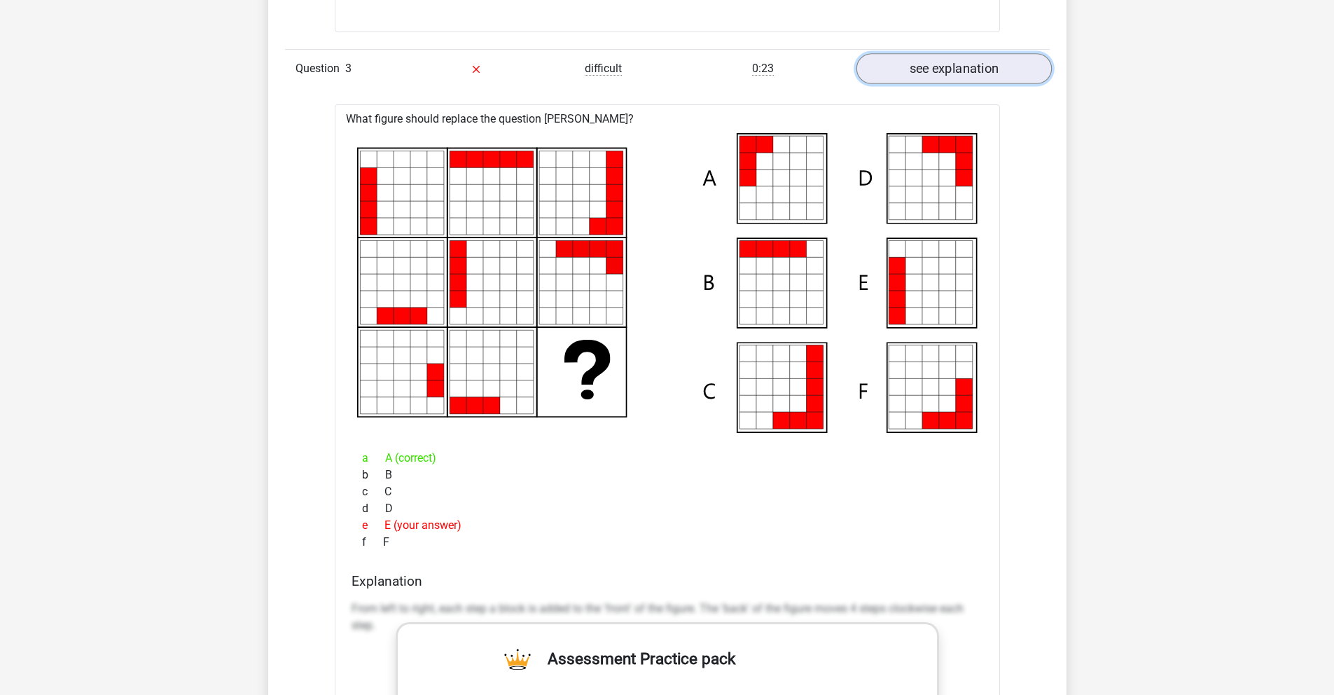
click at [933, 68] on link "see explanation" at bounding box center [953, 68] width 195 height 31
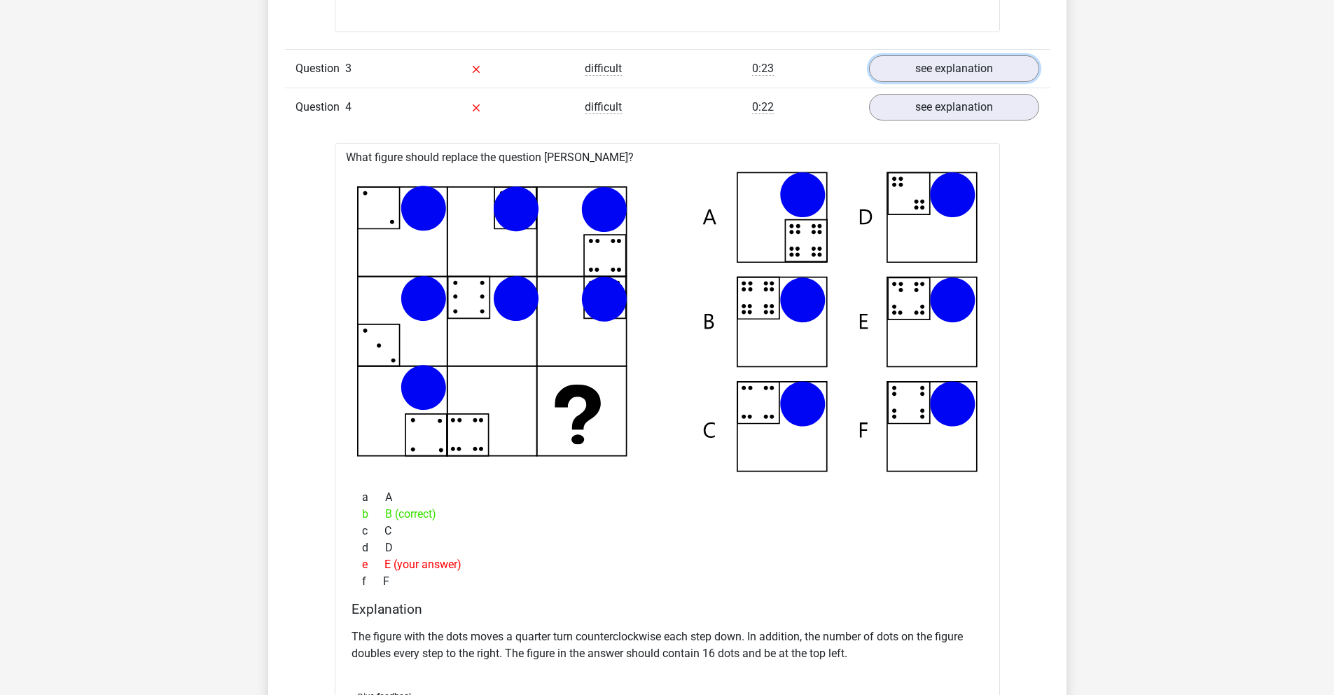
scroll to position [3310, 0]
